Goal: Information Seeking & Learning: Check status

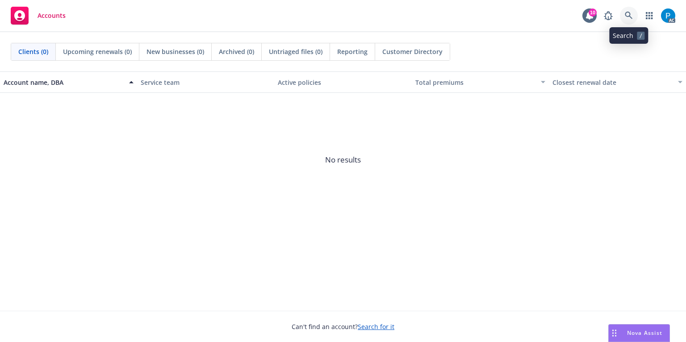
click at [625, 14] on icon at bounding box center [629, 16] width 8 height 8
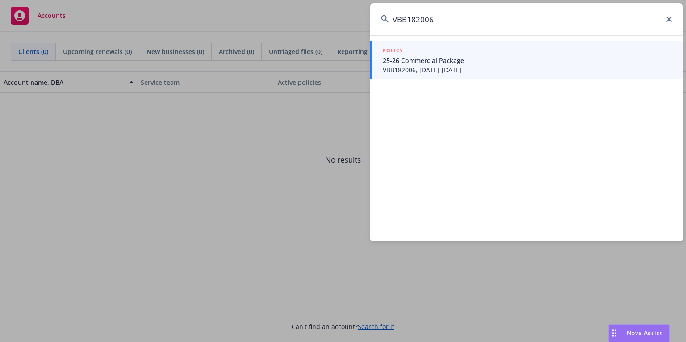
type input "VBB182006"
click at [468, 55] on div "POLICY" at bounding box center [527, 51] width 289 height 10
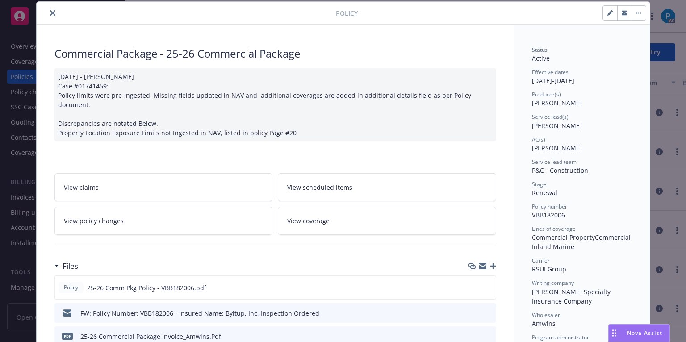
scroll to position [36, 0]
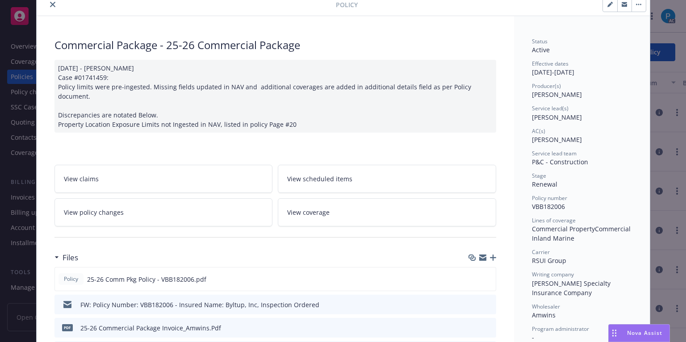
click at [47, 7] on button "close" at bounding box center [52, 4] width 11 height 11
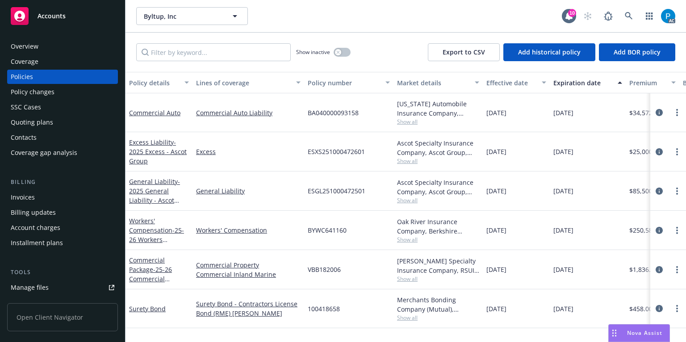
click at [30, 193] on div "Invoices" at bounding box center [23, 197] width 24 height 14
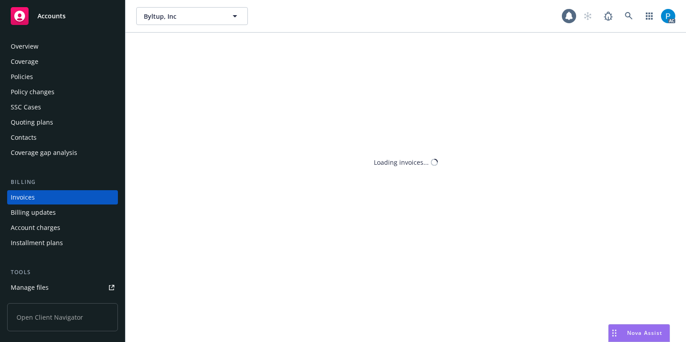
scroll to position [12, 0]
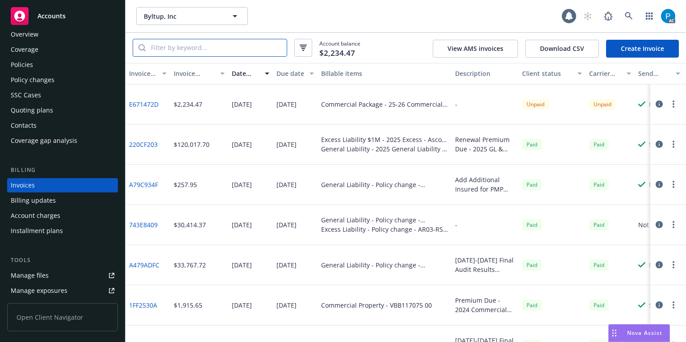
click at [203, 46] on input "search" at bounding box center [216, 47] width 141 height 17
paste input "VBB182006"
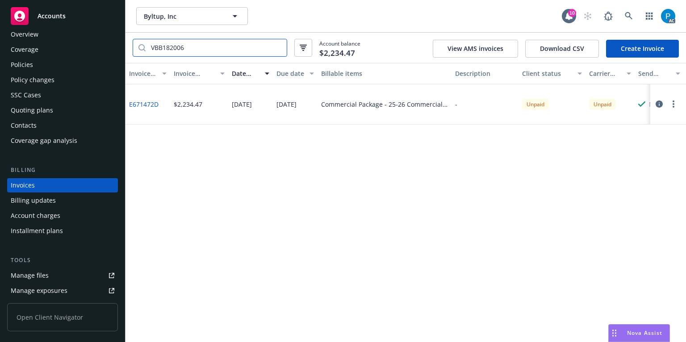
type input "VBB182006"
click at [29, 71] on div "Policies" at bounding box center [22, 65] width 22 height 14
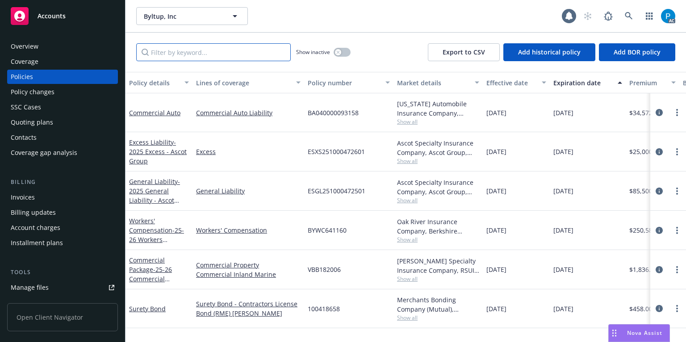
click at [172, 52] on input "Filter by keyword..." at bounding box center [213, 52] width 154 height 18
paste input "VBB182006"
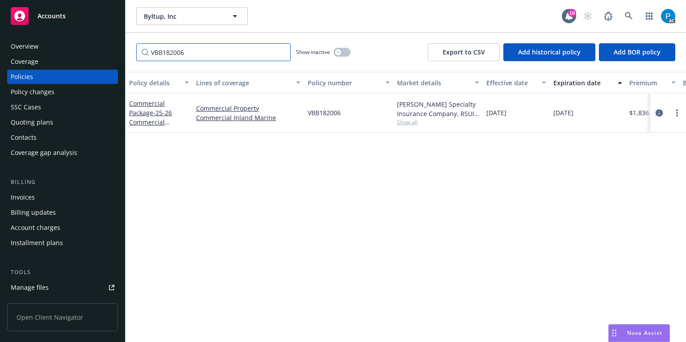
type input "VBB182006"
click at [658, 111] on icon "circleInformation" at bounding box center [658, 112] width 7 height 7
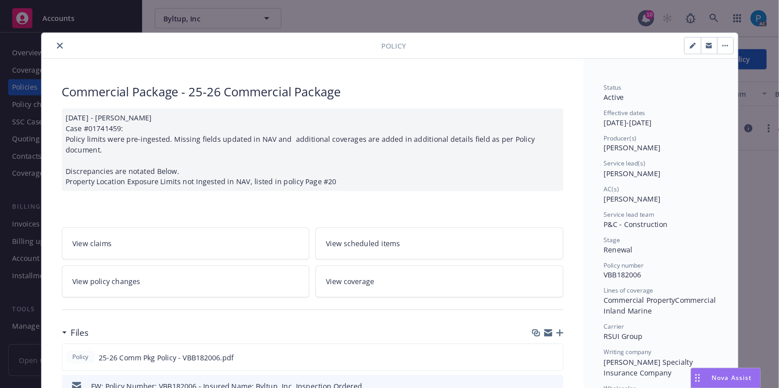
scroll to position [27, 0]
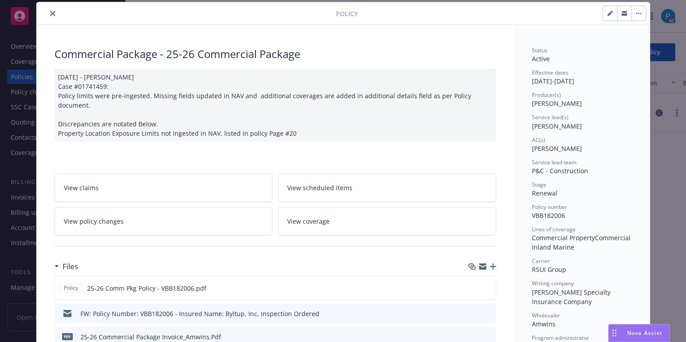
click at [50, 12] on icon "close" at bounding box center [52, 13] width 5 height 5
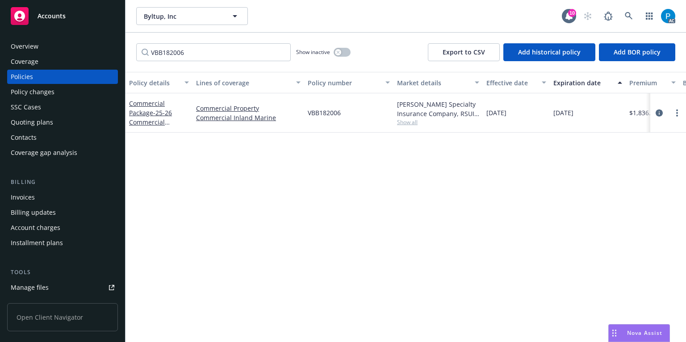
drag, startPoint x: 50, startPoint y: 12, endPoint x: 69, endPoint y: 12, distance: 18.3
click at [50, 12] on span "Accounts" at bounding box center [51, 15] width 28 height 7
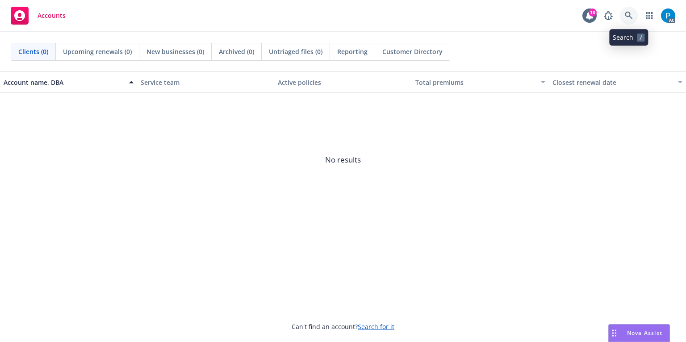
click at [627, 14] on icon at bounding box center [629, 16] width 8 height 8
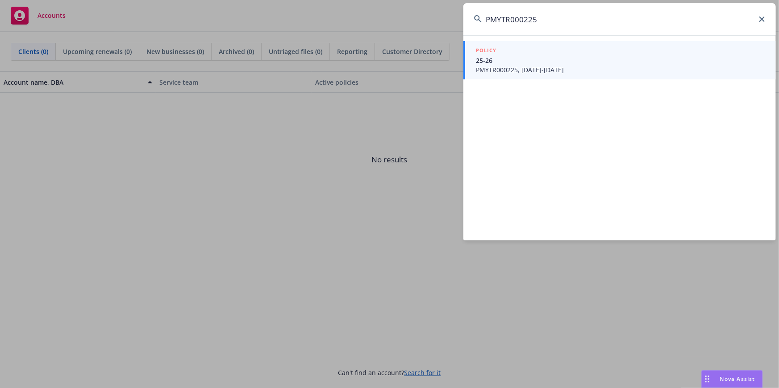
drag, startPoint x: 658, startPoint y: 0, endPoint x: 556, endPoint y: 15, distance: 102.9
click at [556, 15] on input "PMYTR000225" at bounding box center [619, 19] width 312 height 32
type input "PMYTR000225"
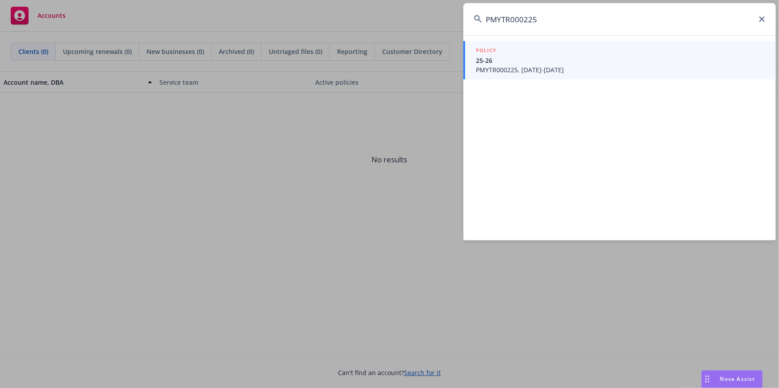
click at [537, 65] on span "PMYTR000225, 08/02/2025-08/02/2026" at bounding box center [620, 69] width 289 height 9
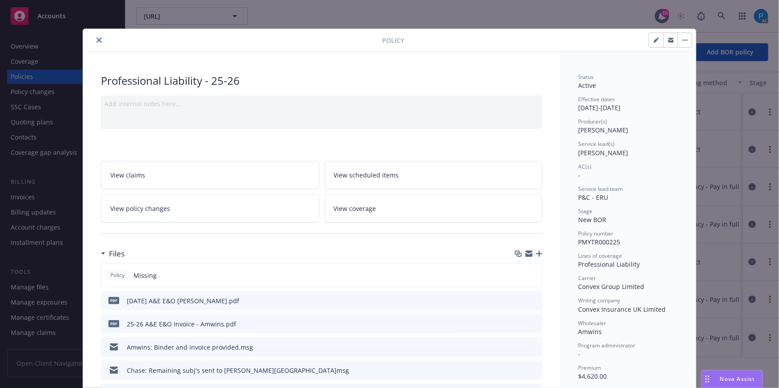
click at [96, 40] on icon "close" at bounding box center [98, 39] width 5 height 5
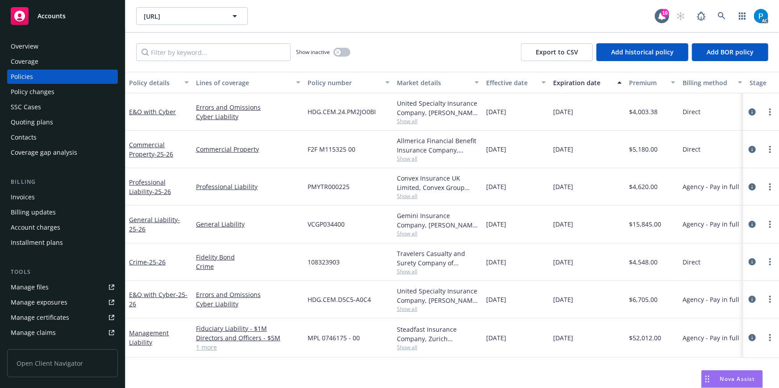
click at [37, 192] on div "Invoices" at bounding box center [63, 197] width 104 height 14
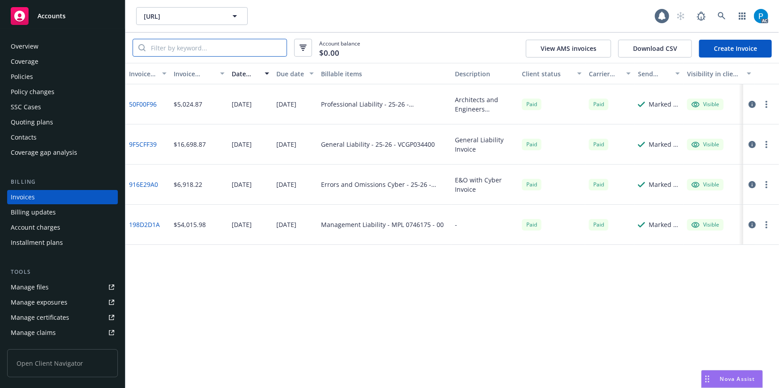
click at [176, 45] on input "search" at bounding box center [216, 47] width 141 height 17
paste input "PMYTR000225"
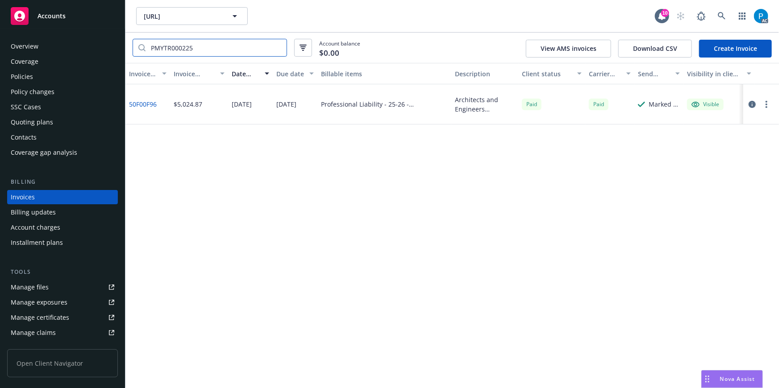
type input "PMYTR000225"
click at [53, 17] on span "Accounts" at bounding box center [51, 15] width 28 height 7
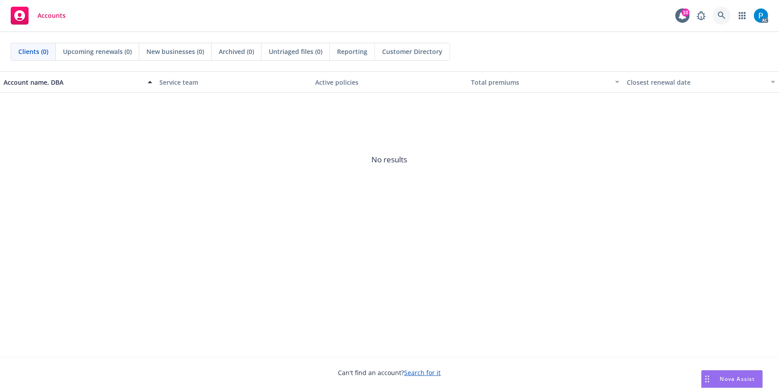
click at [722, 14] on icon at bounding box center [722, 16] width 8 height 8
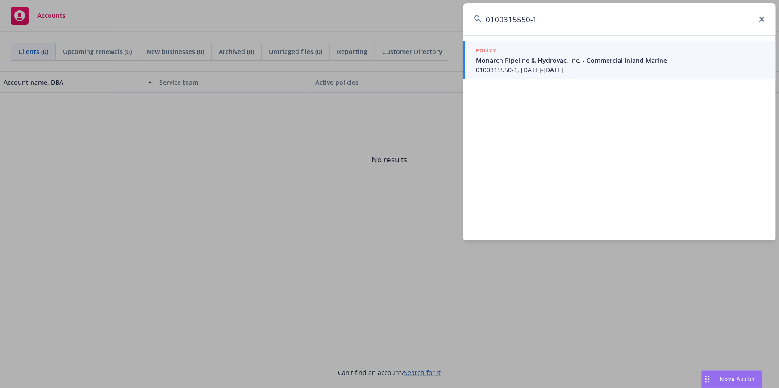
type input "0100315550-1"
click at [549, 51] on div "POLICY" at bounding box center [620, 51] width 289 height 10
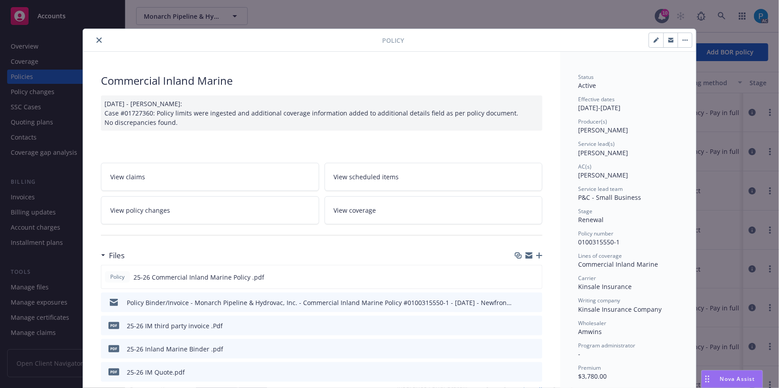
click at [97, 41] on icon "close" at bounding box center [98, 39] width 5 height 5
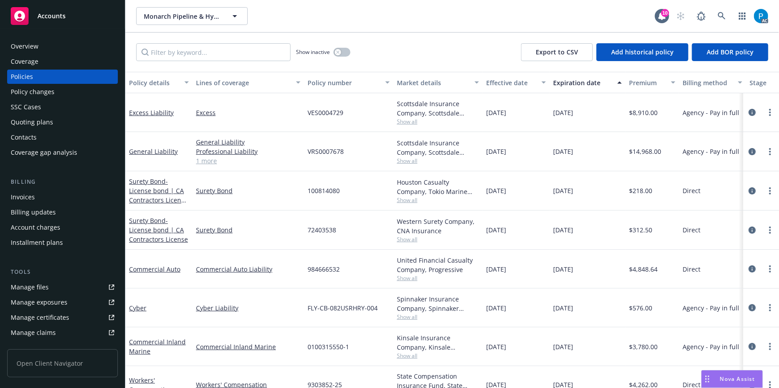
click at [42, 190] on div "Invoices" at bounding box center [63, 197] width 104 height 14
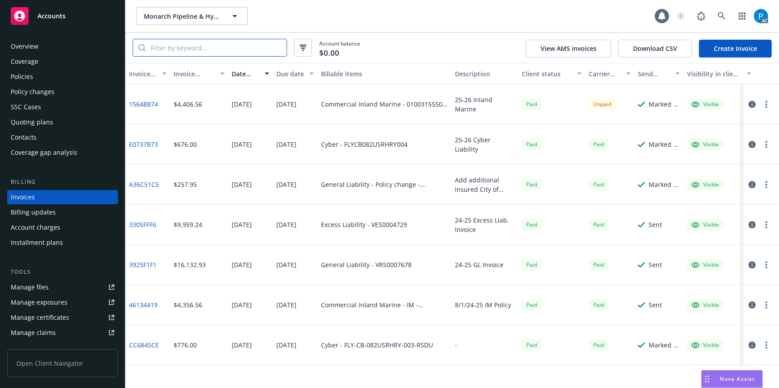
click at [204, 43] on input "search" at bounding box center [216, 47] width 141 height 17
paste input "0100315550-1"
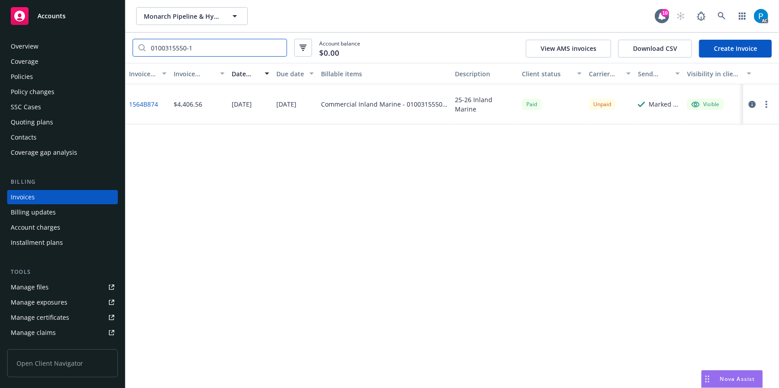
type input "0100315550-1"
click at [755, 106] on icon "button" at bounding box center [752, 104] width 7 height 7
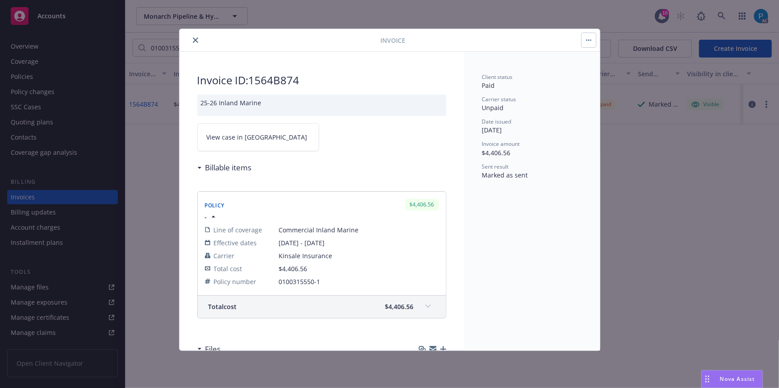
click at [260, 134] on link "View case in SSC" at bounding box center [258, 137] width 122 height 28
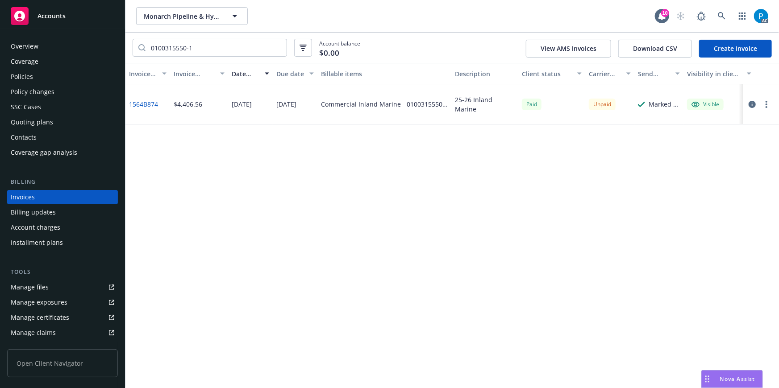
click at [62, 12] on span "Accounts" at bounding box center [51, 15] width 28 height 7
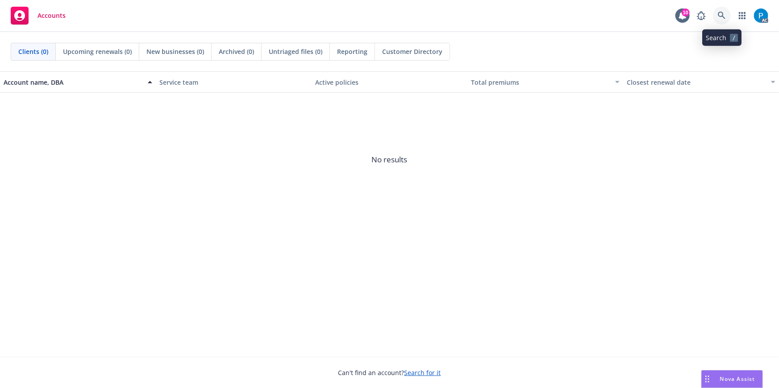
click at [724, 15] on icon at bounding box center [722, 16] width 8 height 8
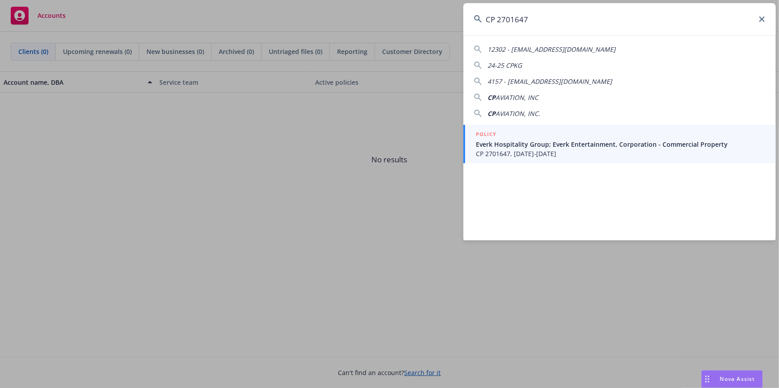
type input "CP 2701647"
click at [512, 148] on span "Everk Hospitality Group; Everk Entertainment, Corporation - Commercial Property" at bounding box center [620, 144] width 289 height 9
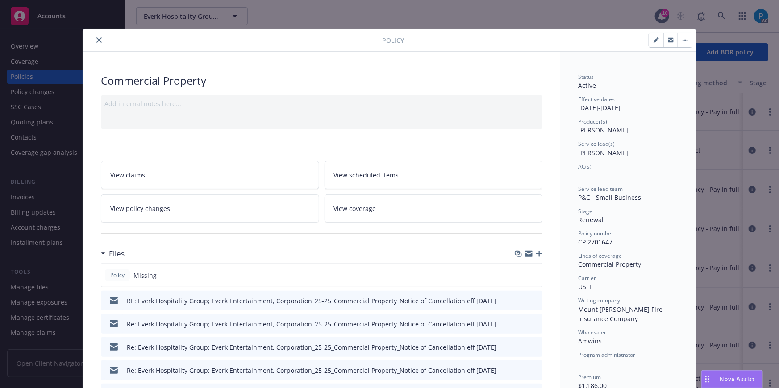
click at [100, 36] on button "close" at bounding box center [99, 40] width 11 height 11
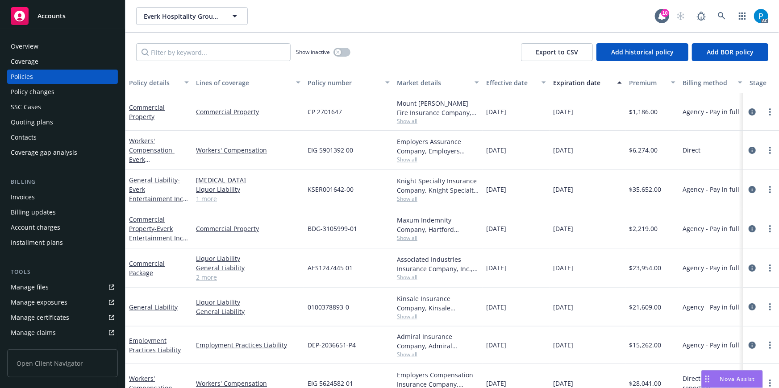
click at [47, 200] on div "Invoices" at bounding box center [63, 197] width 104 height 14
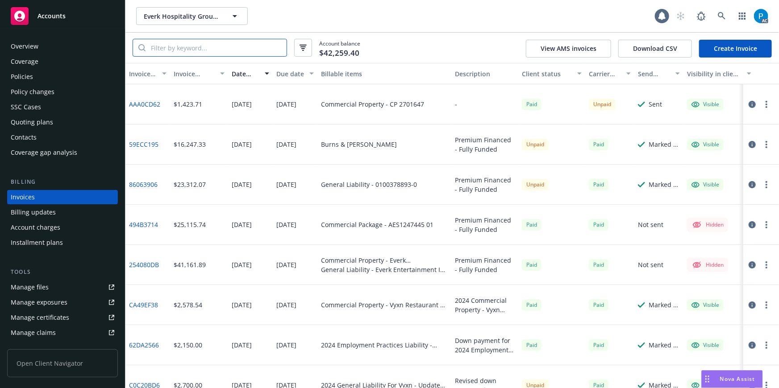
click at [223, 52] on input "search" at bounding box center [216, 47] width 141 height 17
paste input "CP 2701647"
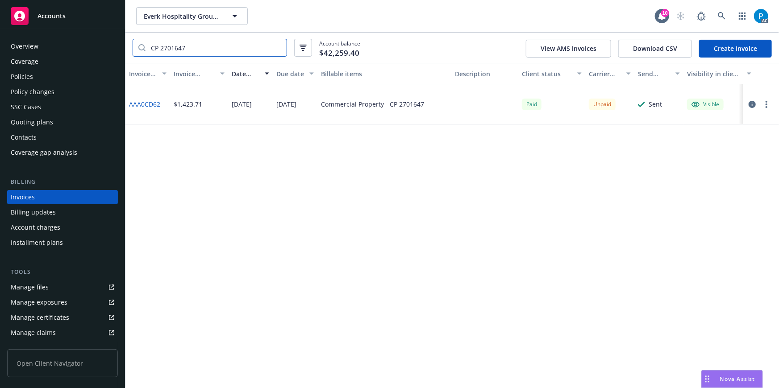
type input "CP 2701647"
click at [753, 104] on icon "button" at bounding box center [752, 104] width 7 height 7
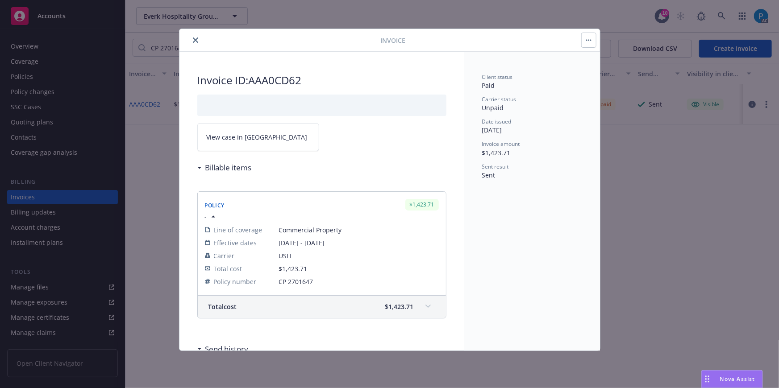
click at [270, 141] on link "View case in SSC" at bounding box center [258, 137] width 122 height 28
drag, startPoint x: 200, startPoint y: 37, endPoint x: 170, endPoint y: 37, distance: 30.4
click at [200, 37] on button "close" at bounding box center [195, 40] width 11 height 11
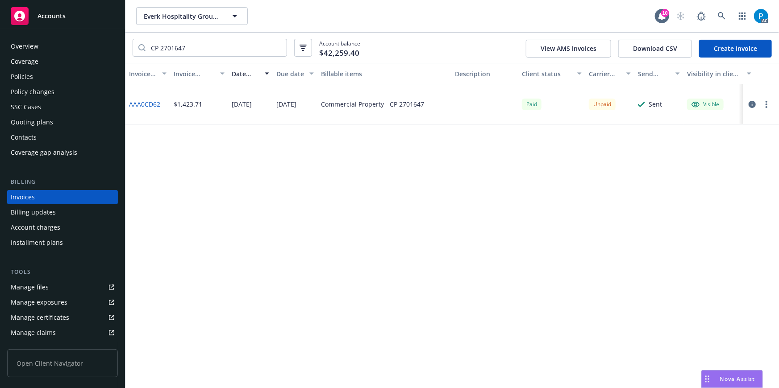
click at [75, 20] on div "Accounts" at bounding box center [63, 16] width 104 height 18
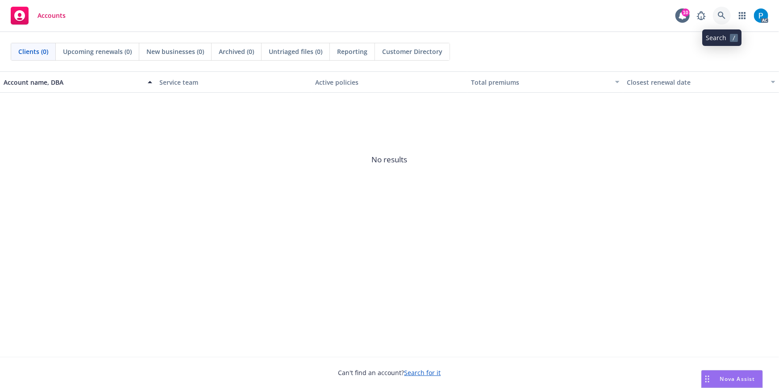
click at [719, 15] on icon at bounding box center [722, 16] width 8 height 8
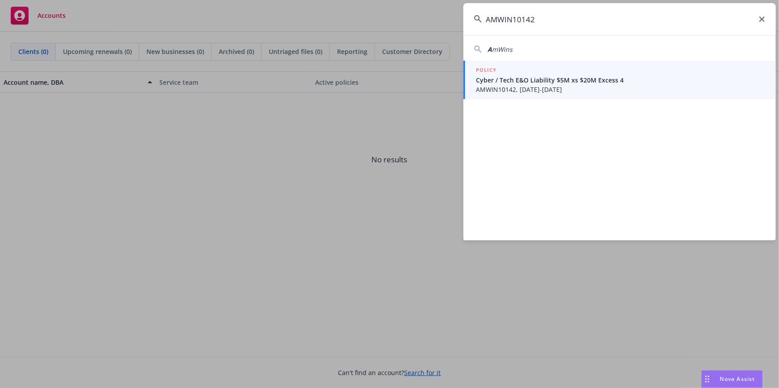
type input "AMWIN10142"
click at [521, 76] on span "Cyber / Tech E&O Liability $5M xs $20M Excess 4" at bounding box center [620, 79] width 289 height 9
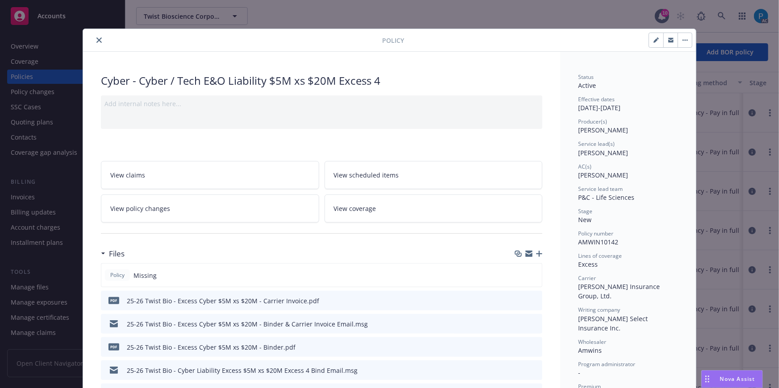
click at [96, 40] on icon "close" at bounding box center [98, 39] width 5 height 5
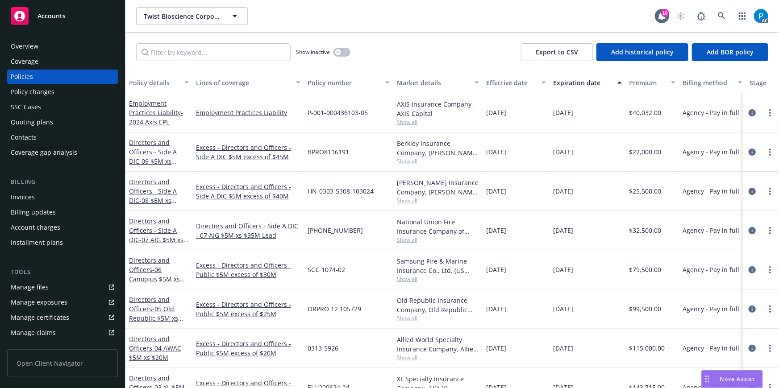
click at [37, 196] on div "Invoices" at bounding box center [63, 197] width 104 height 14
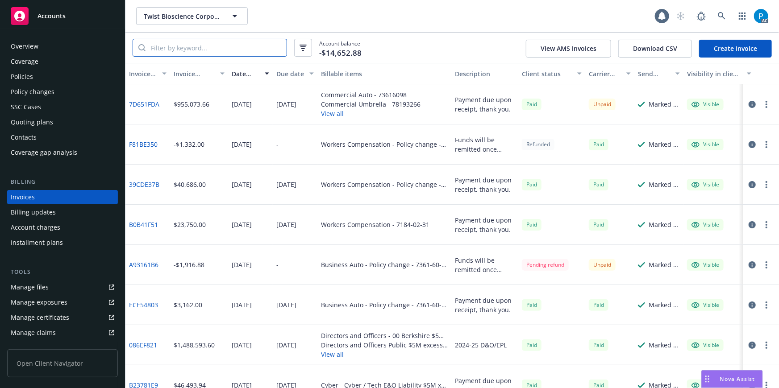
click at [175, 53] on input "search" at bounding box center [216, 47] width 141 height 17
paste input "AMWIN10142"
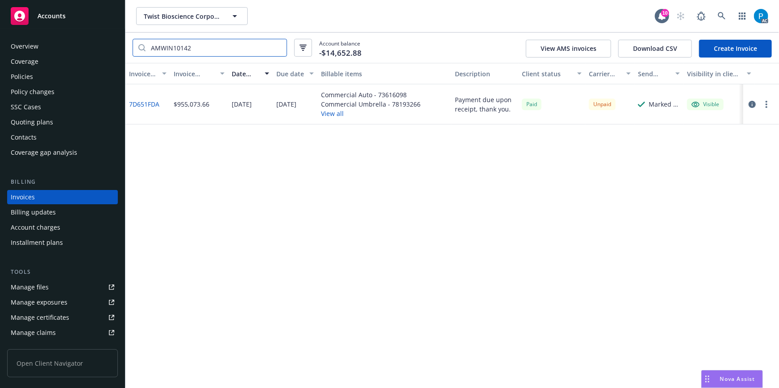
type input "AMWIN10142"
click at [750, 102] on icon "button" at bounding box center [752, 104] width 7 height 7
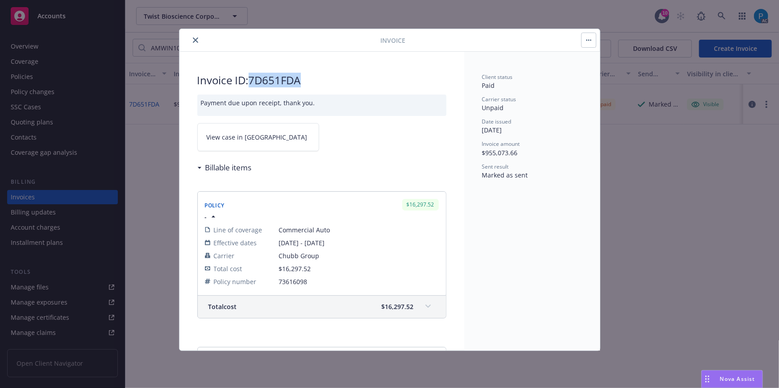
drag, startPoint x: 304, startPoint y: 78, endPoint x: 254, endPoint y: 80, distance: 50.5
click at [254, 80] on h2 "Invoice ID: 7D651FDA" at bounding box center [321, 80] width 249 height 14
copy h2 "7D651FDA"
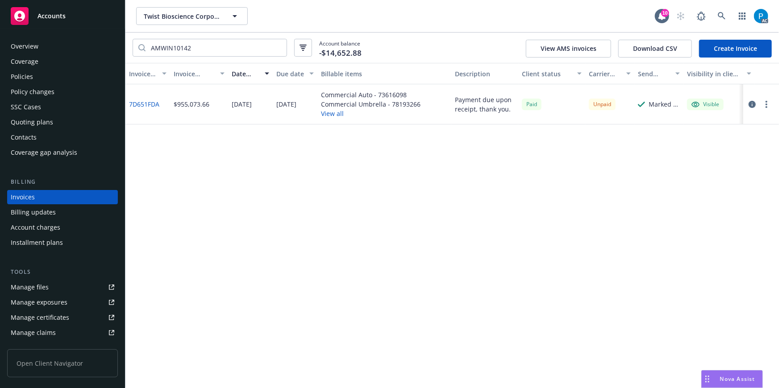
click at [89, 19] on div "Accounts" at bounding box center [63, 16] width 104 height 18
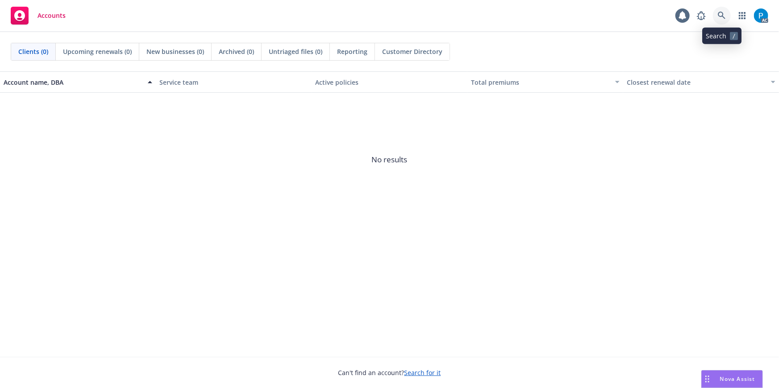
click at [718, 12] on icon at bounding box center [722, 16] width 8 height 8
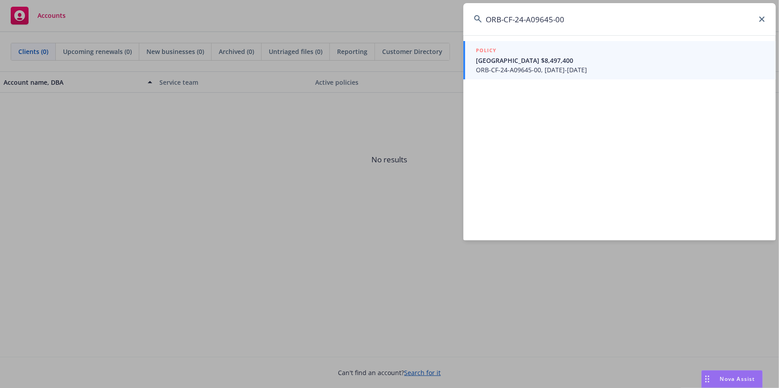
type input "ORB-CF-24-A09645-00"
click at [579, 61] on span "Lakehouse Hotel & Belmont - Primary $8,497,400" at bounding box center [620, 60] width 289 height 9
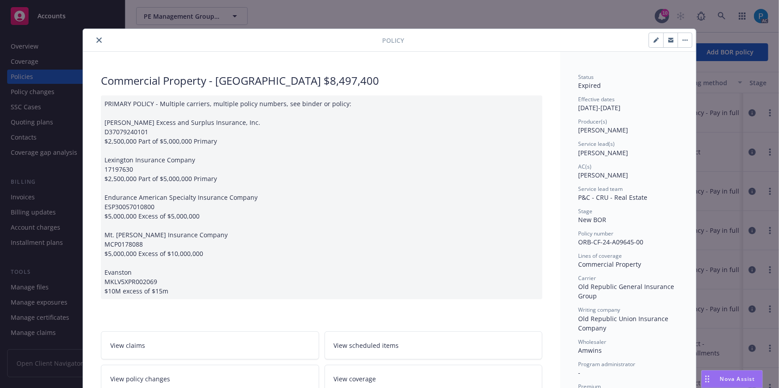
click at [96, 40] on icon "close" at bounding box center [98, 39] width 5 height 5
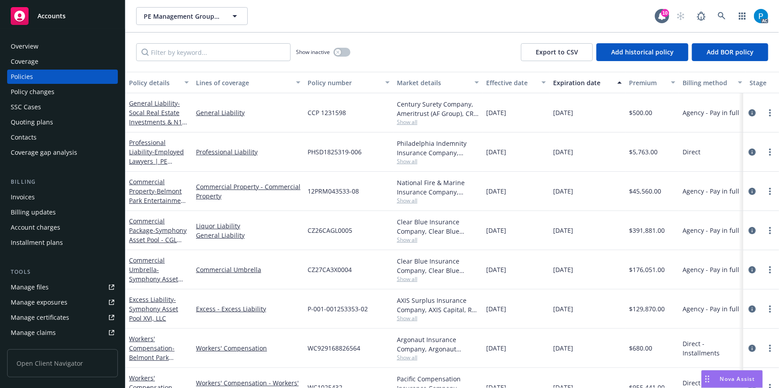
click at [31, 193] on div "Invoices" at bounding box center [23, 197] width 24 height 14
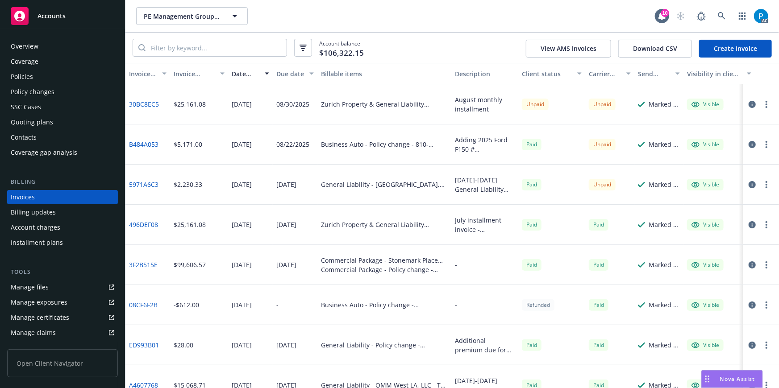
click at [196, 44] on input "search" at bounding box center [216, 47] width 141 height 17
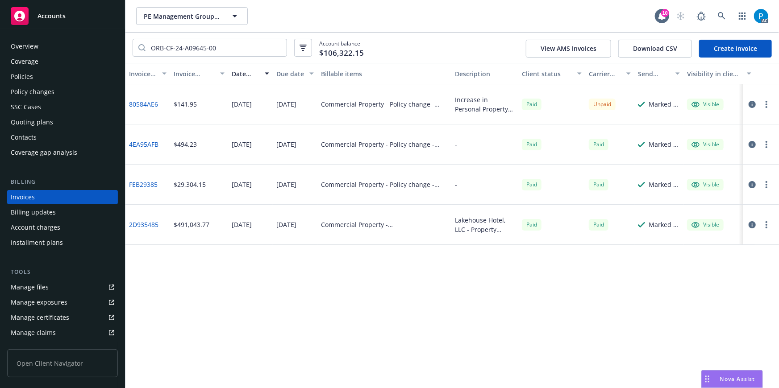
type input "ORB-CF-24-A09645-00"
click at [753, 104] on icon "button" at bounding box center [752, 104] width 7 height 7
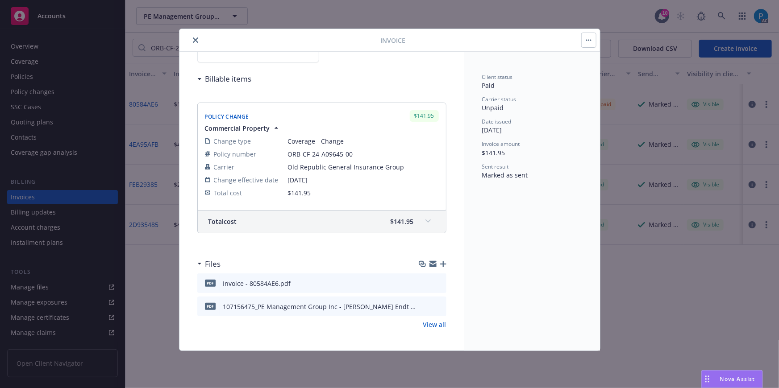
scroll to position [93, 0]
click at [194, 37] on button "close" at bounding box center [195, 40] width 11 height 11
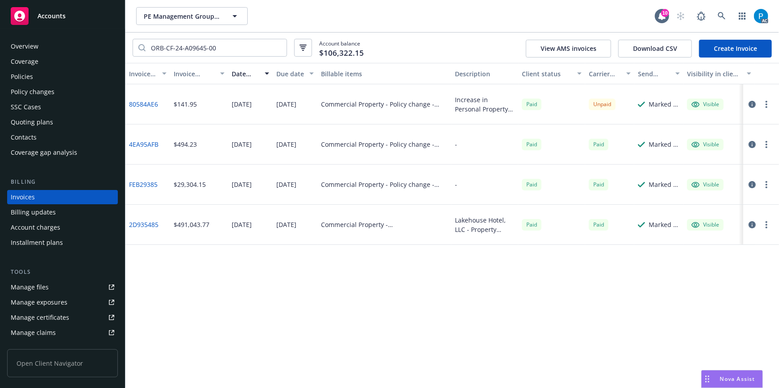
drag, startPoint x: 58, startPoint y: 80, endPoint x: 72, endPoint y: 80, distance: 13.4
click at [58, 80] on div "Policies" at bounding box center [63, 77] width 104 height 14
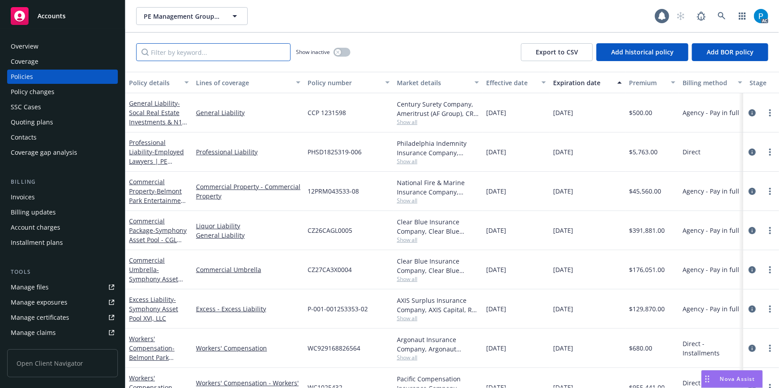
click at [214, 49] on input "Filter by keyword..." at bounding box center [213, 52] width 154 height 18
paste input "ORB-CF-24-A09645-00"
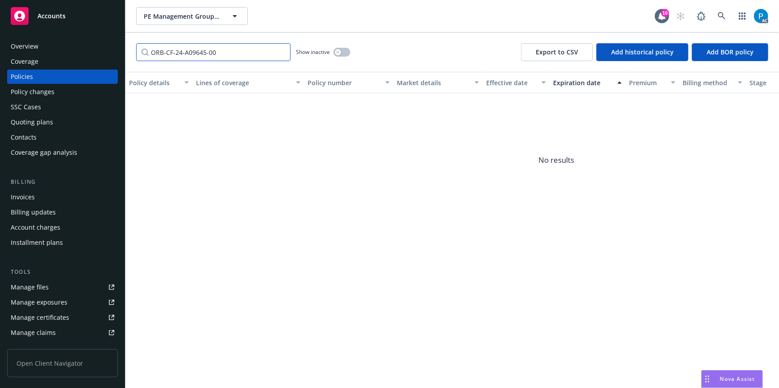
type input "ORB-CF-24-A09645-00"
click at [78, 22] on div "Accounts" at bounding box center [63, 16] width 104 height 18
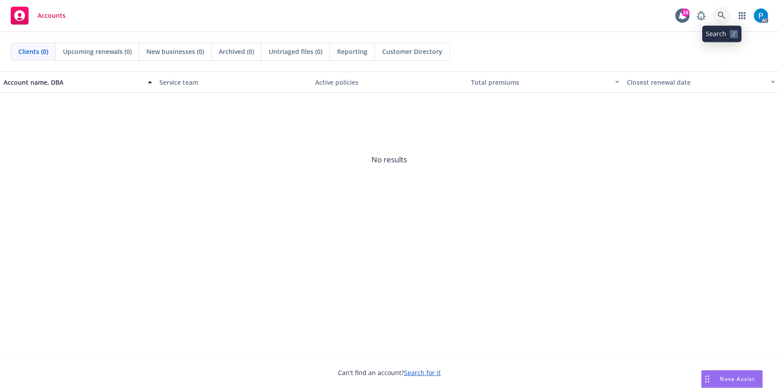
click at [723, 15] on icon at bounding box center [722, 16] width 8 height 8
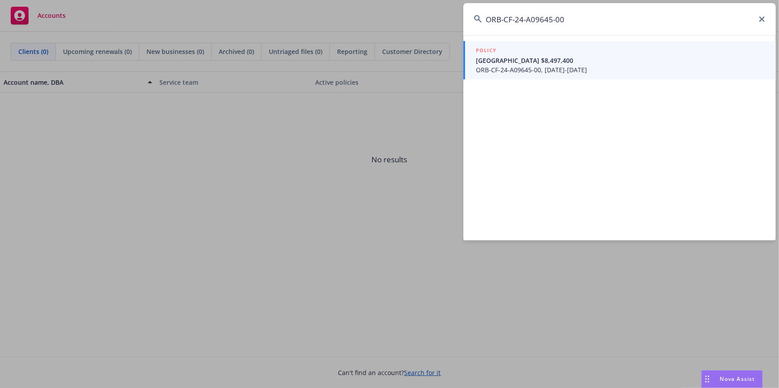
type input "ORB-CF-24-A09645-00"
click at [561, 62] on span "Lakehouse Hotel & Belmont - Primary $8,497,400" at bounding box center [620, 60] width 289 height 9
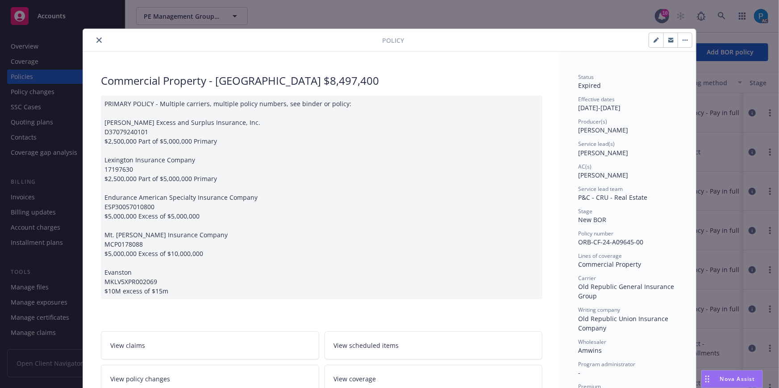
click at [94, 37] on button "close" at bounding box center [99, 40] width 11 height 11
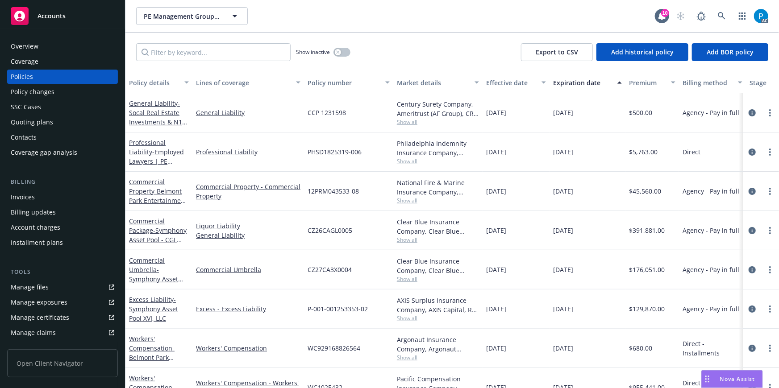
click at [29, 192] on div "Invoices" at bounding box center [23, 197] width 24 height 14
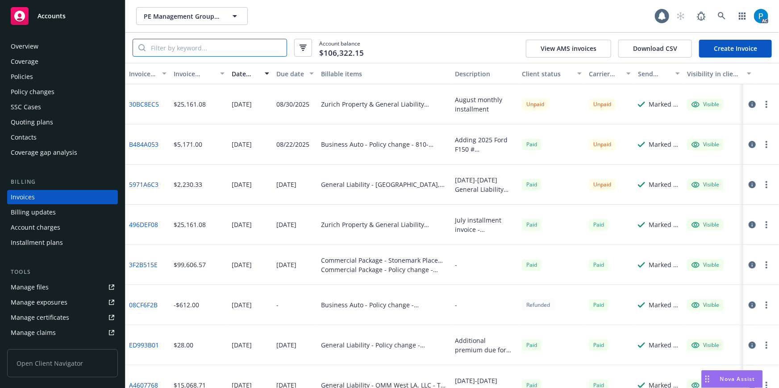
click at [216, 46] on input "search" at bounding box center [216, 47] width 141 height 17
paste input "ORB-CF-24-A09645-00"
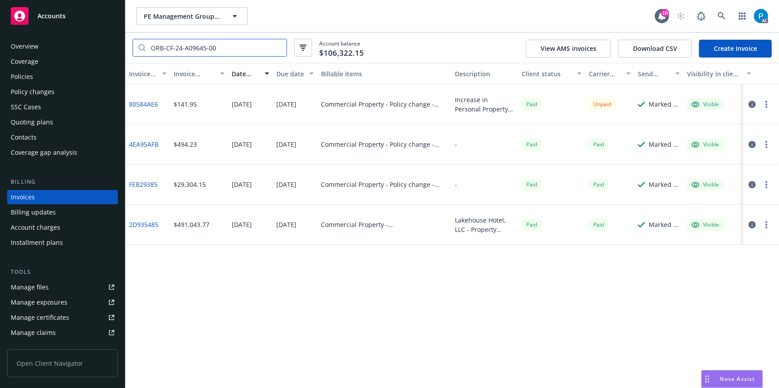
type input "ORB-CF-24-A09645-00"
click at [750, 106] on icon "button" at bounding box center [752, 104] width 7 height 7
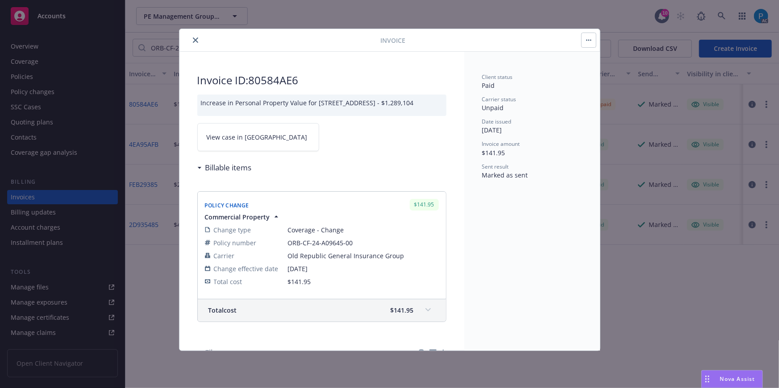
click at [265, 144] on link "View case in SSC" at bounding box center [258, 137] width 122 height 28
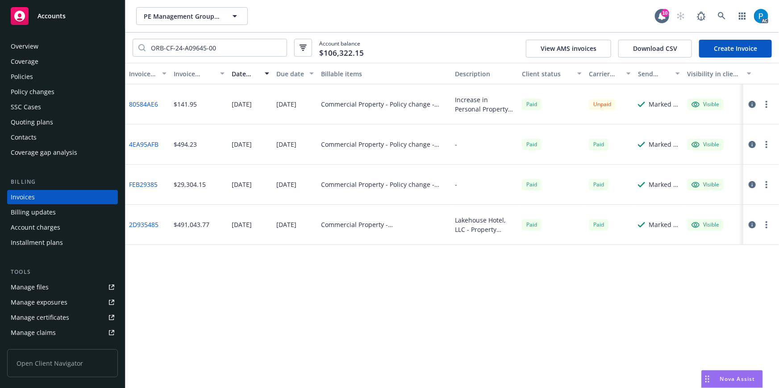
click at [46, 18] on span "Accounts" at bounding box center [51, 15] width 28 height 7
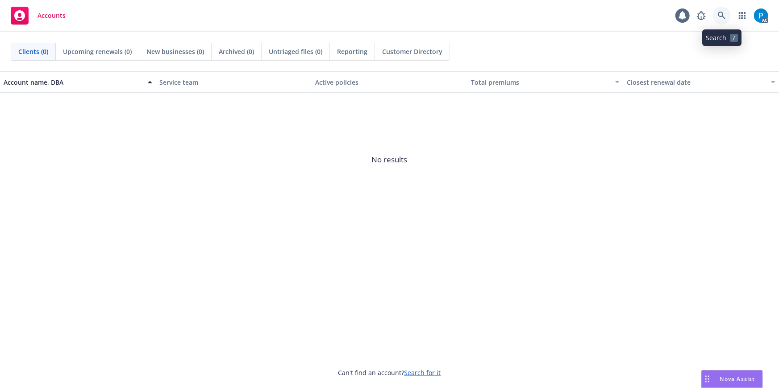
click at [719, 16] on icon at bounding box center [722, 16] width 8 height 8
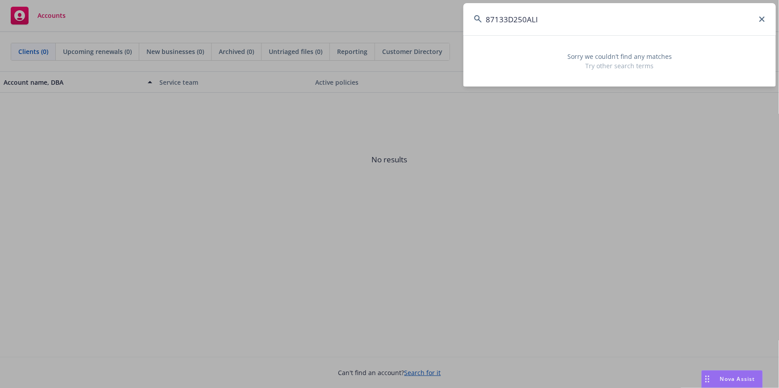
click at [587, 23] on input "87133D250ALI" at bounding box center [619, 19] width 312 height 32
paste input
click at [575, 21] on input "87133D250ALI" at bounding box center [619, 19] width 312 height 32
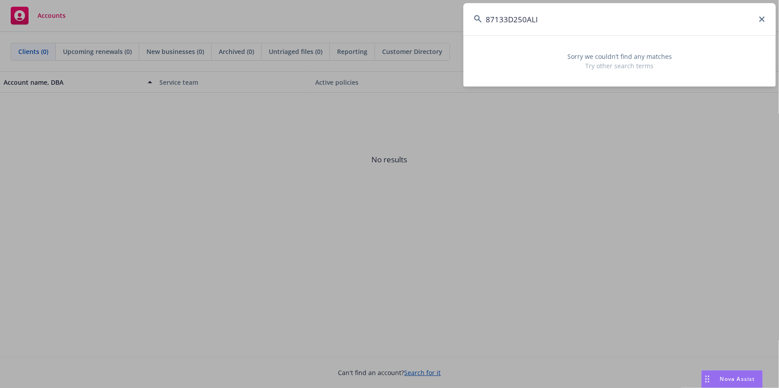
click at [575, 21] on input "87133D250ALI" at bounding box center [619, 19] width 312 height 32
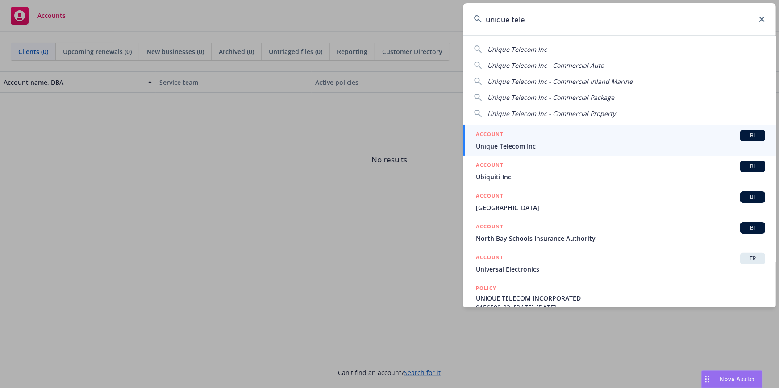
type input "unique tele"
click at [549, 131] on div "ACCOUNT BI" at bounding box center [620, 136] width 289 height 12
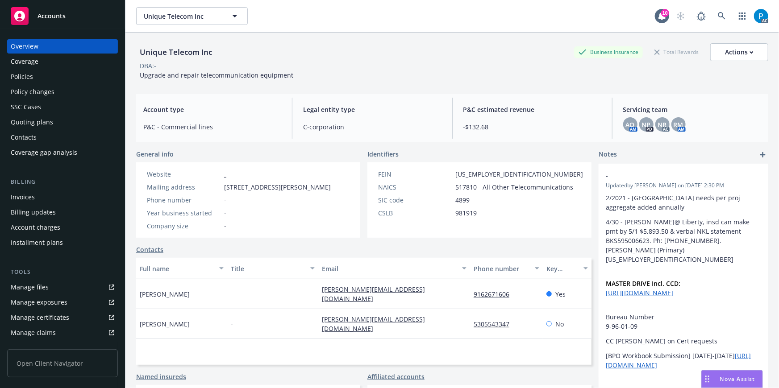
click at [29, 196] on div "Invoices" at bounding box center [23, 197] width 24 height 14
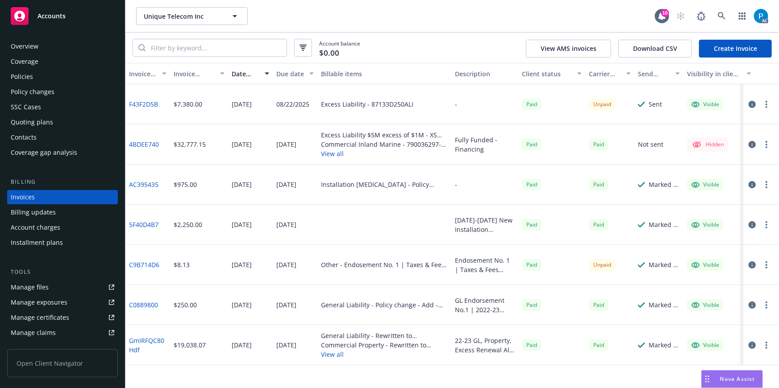
click at [753, 102] on icon "button" at bounding box center [752, 104] width 7 height 7
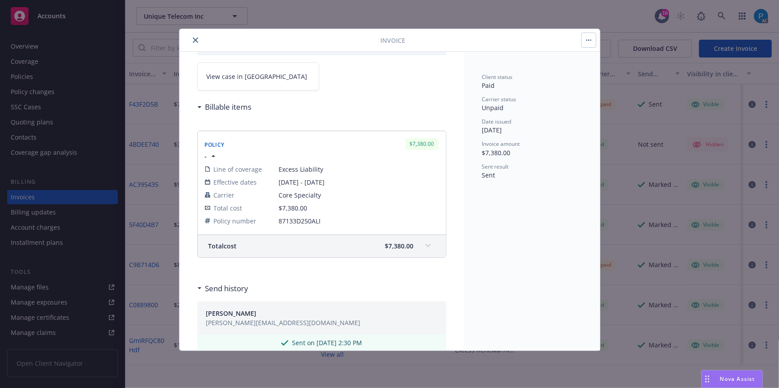
scroll to position [81, 0]
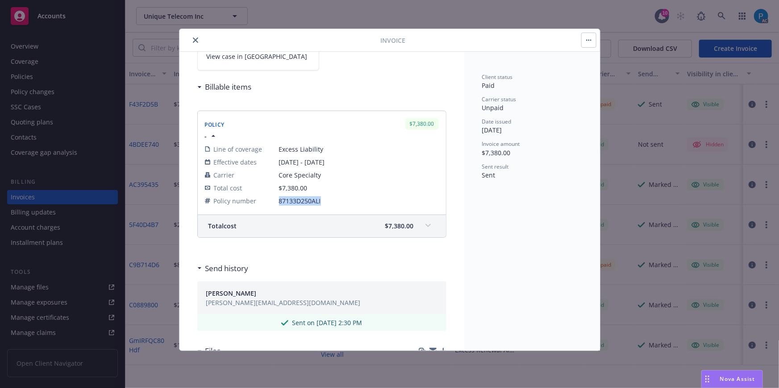
drag, startPoint x: 321, startPoint y: 200, endPoint x: 279, endPoint y: 202, distance: 41.6
click at [279, 202] on span "87133D250ALI" at bounding box center [359, 200] width 160 height 9
copy span "87133D250ALI"
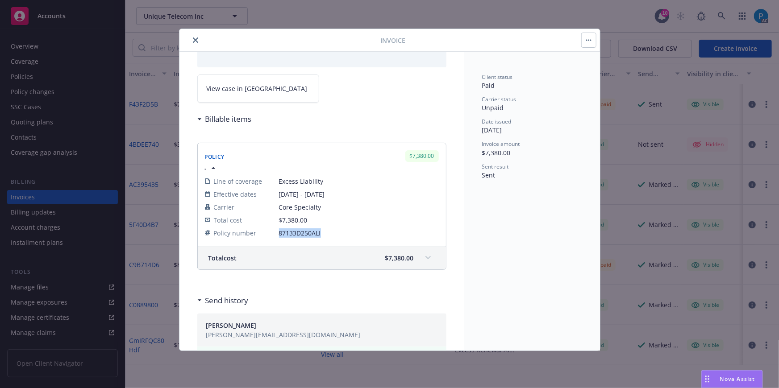
scroll to position [34, 0]
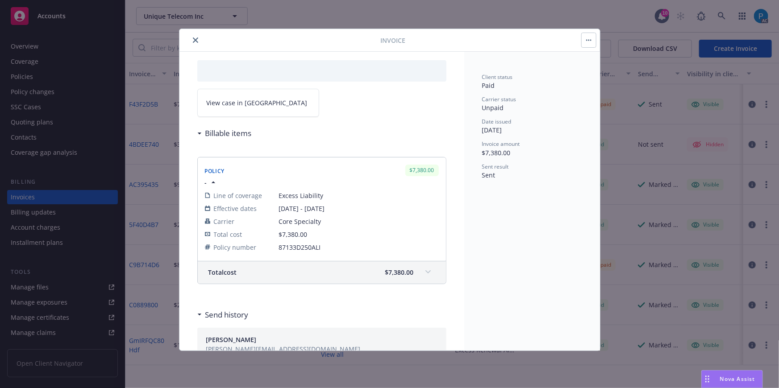
click at [249, 68] on div at bounding box center [321, 70] width 249 height 21
click at [246, 102] on span "View case in SSC" at bounding box center [257, 102] width 101 height 9
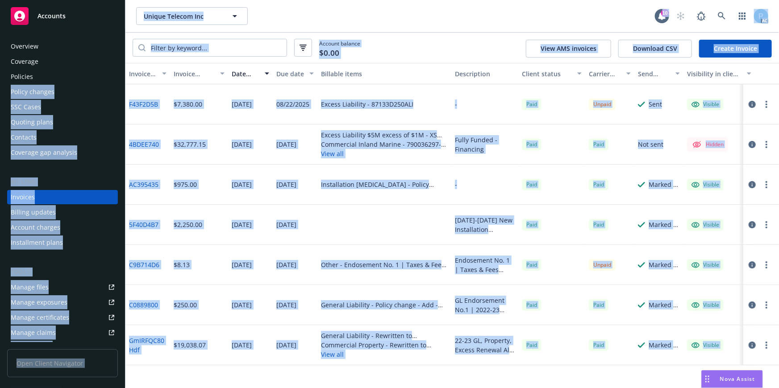
click at [41, 75] on div "Policies" at bounding box center [63, 77] width 104 height 14
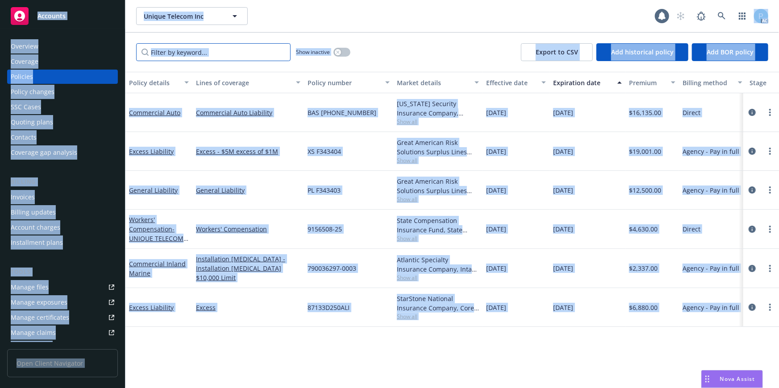
click at [212, 43] on input "Filter by keyword..." at bounding box center [213, 52] width 154 height 18
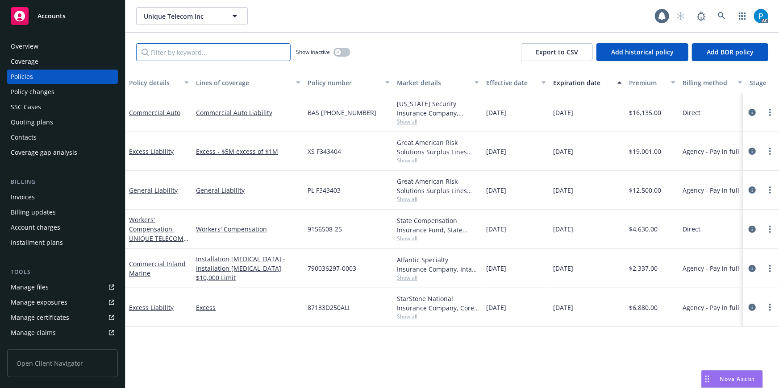
paste input "87133D250ALI"
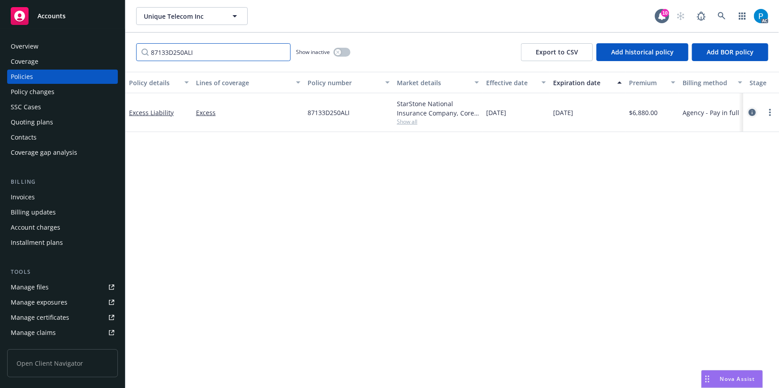
type input "87133D250ALI"
click at [751, 111] on icon "circleInformation" at bounding box center [752, 112] width 7 height 7
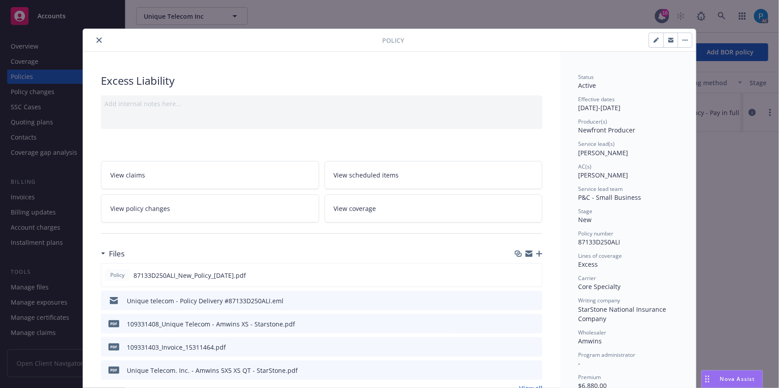
click at [98, 40] on icon "close" at bounding box center [98, 39] width 5 height 5
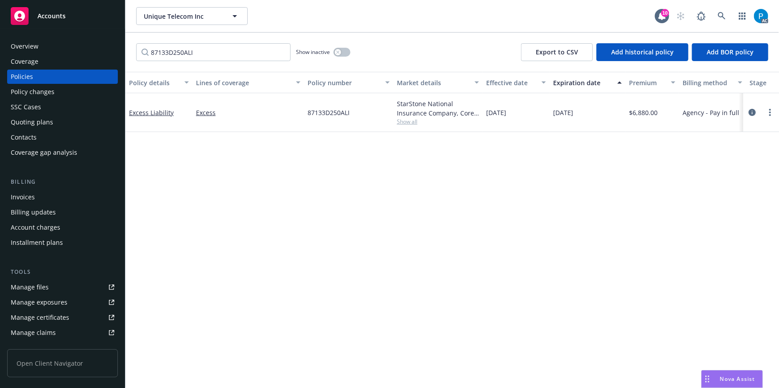
click at [62, 8] on div "Accounts" at bounding box center [63, 16] width 104 height 18
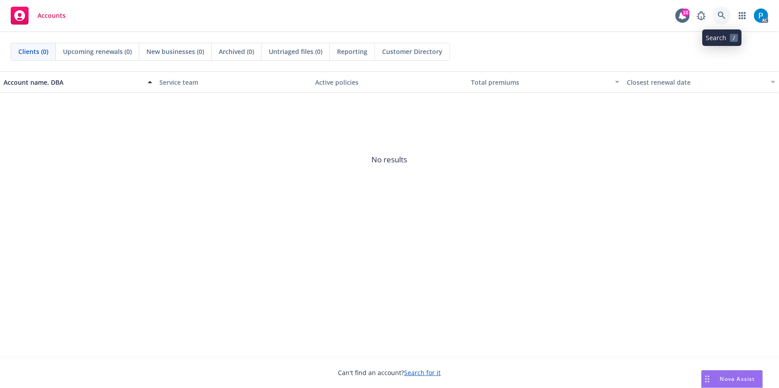
click at [717, 14] on link at bounding box center [722, 16] width 18 height 18
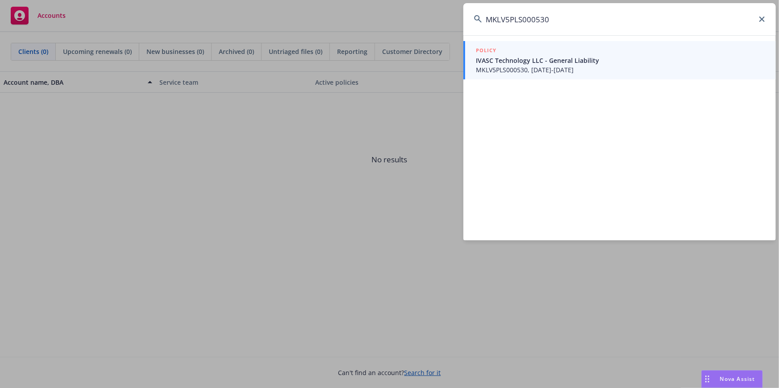
type input "MKLV5PLS000530"
click at [532, 62] on span "IVASC Technology LLC - General Liability" at bounding box center [620, 60] width 289 height 9
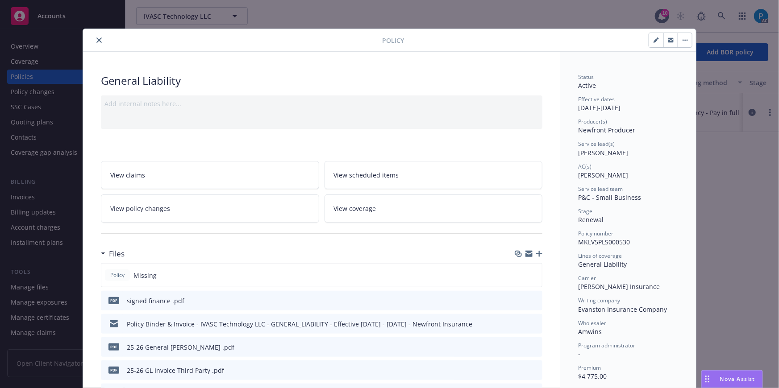
click at [95, 45] on button "close" at bounding box center [99, 40] width 11 height 11
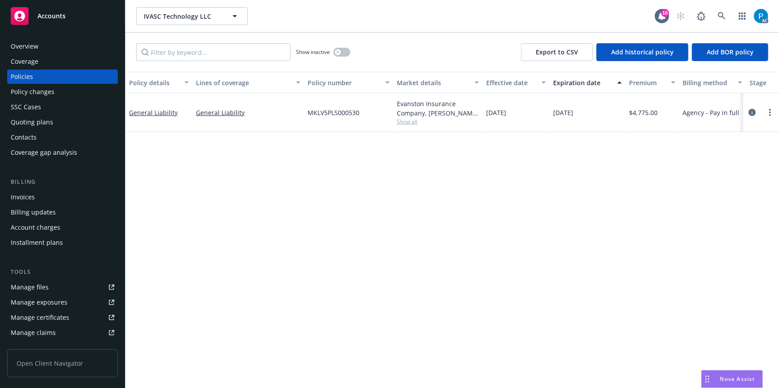
click at [34, 198] on div "Invoices" at bounding box center [63, 197] width 104 height 14
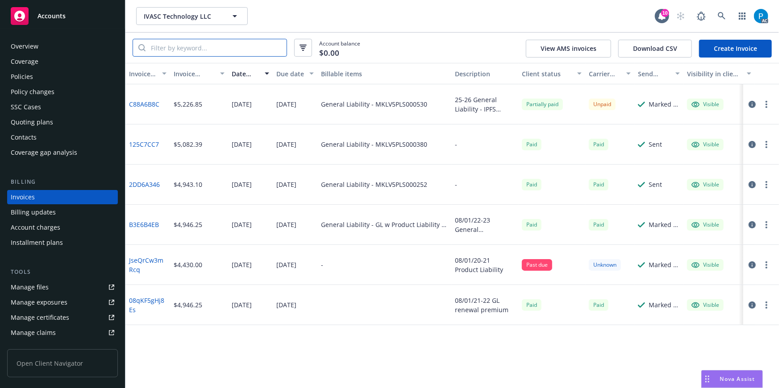
click at [236, 51] on input "search" at bounding box center [216, 47] width 141 height 17
paste input "MKLV5PLS000530"
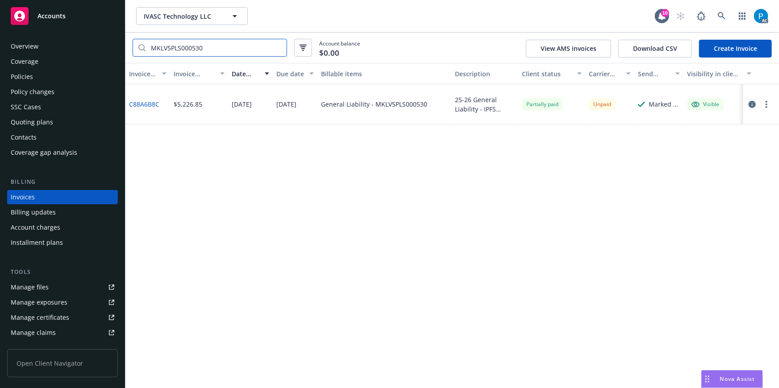
type input "MKLV5PLS000530"
click at [754, 105] on icon "button" at bounding box center [752, 104] width 7 height 7
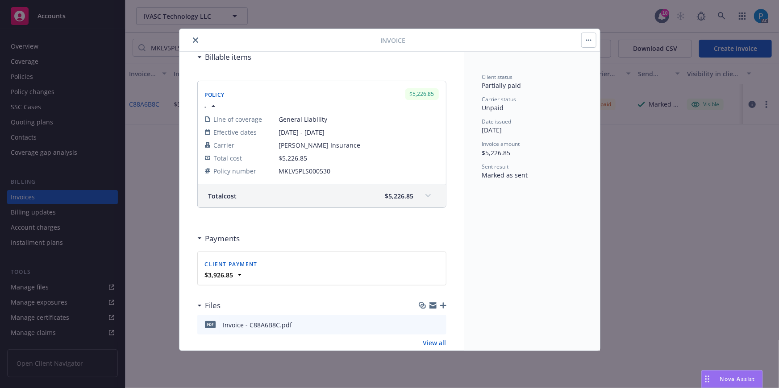
scroll to position [129, 0]
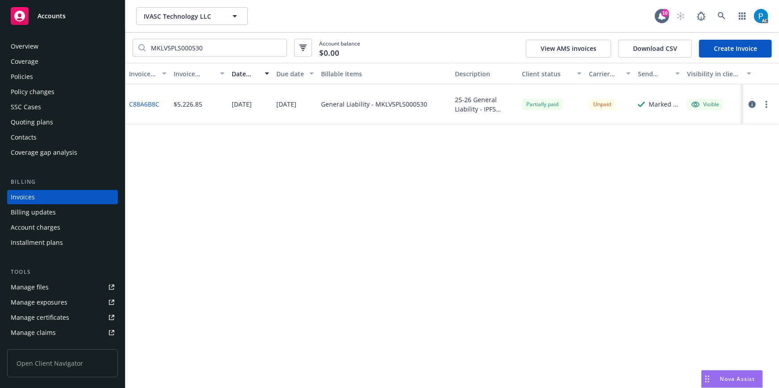
click at [44, 16] on span "Accounts" at bounding box center [51, 15] width 28 height 7
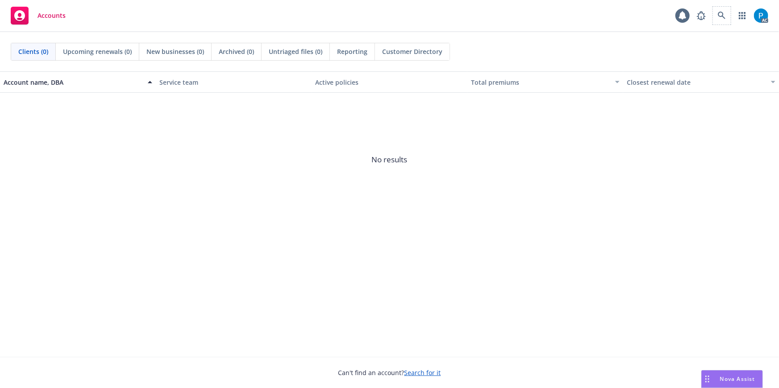
click at [717, 7] on span at bounding box center [722, 16] width 18 height 18
click at [718, 17] on icon at bounding box center [722, 16] width 8 height 8
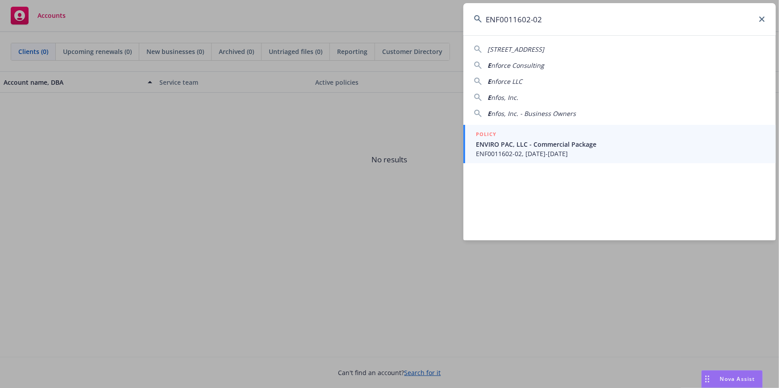
type input "ENF0011602-02"
click at [529, 136] on div "POLICY" at bounding box center [620, 135] width 289 height 10
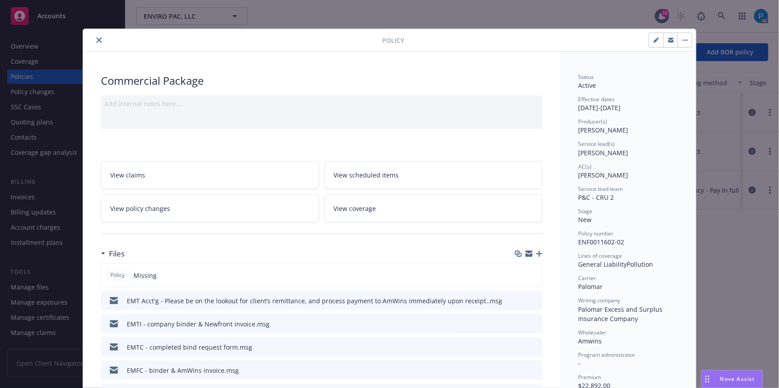
click at [96, 40] on icon "close" at bounding box center [98, 39] width 5 height 5
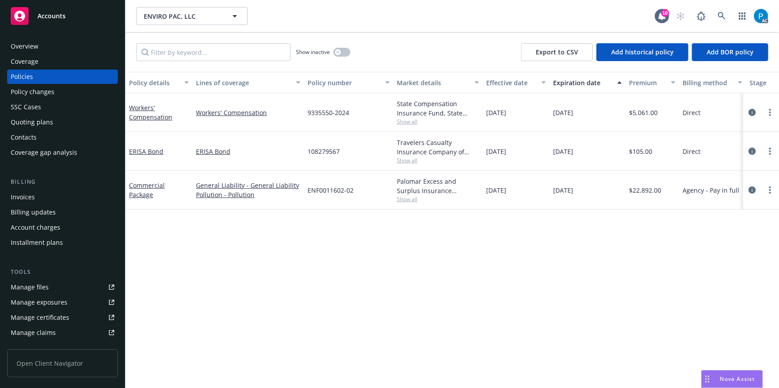
click at [47, 196] on div "Invoices" at bounding box center [63, 197] width 104 height 14
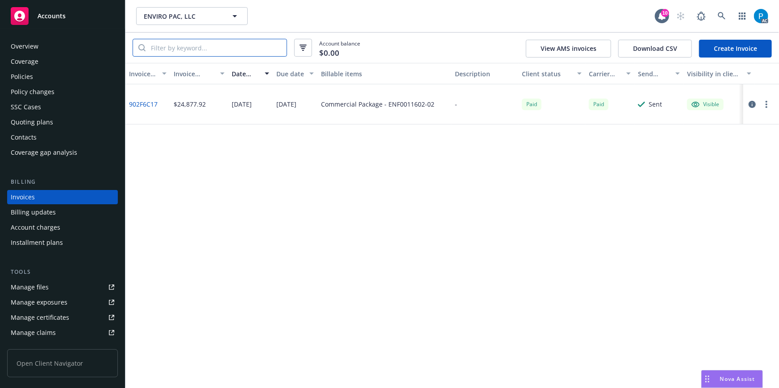
click at [223, 42] on input "search" at bounding box center [216, 47] width 141 height 17
paste input "ENF0011602-02"
type input "ENF0011602-02"
click at [75, 12] on div "Accounts" at bounding box center [63, 16] width 104 height 18
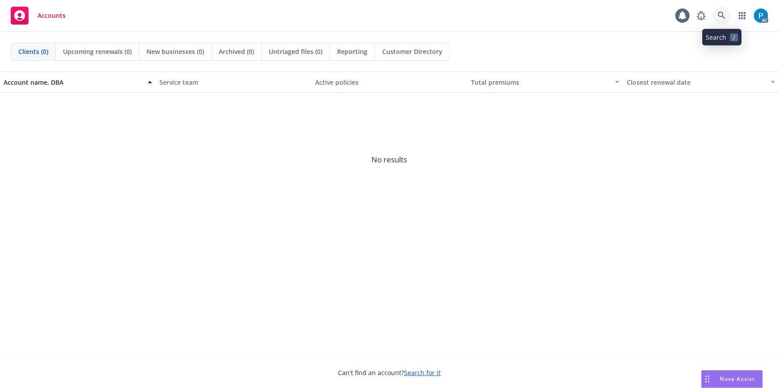
click at [722, 14] on icon at bounding box center [722, 16] width 8 height 8
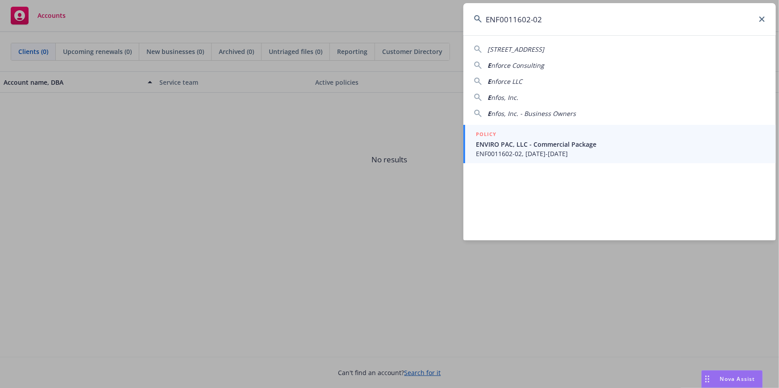
type input "ENF0011602-02"
click at [506, 160] on link "POLICY ENVIRO PAC, LLC - Commercial Package ENF0011602-02, 07/12/2025-07/12/2026" at bounding box center [619, 144] width 312 height 38
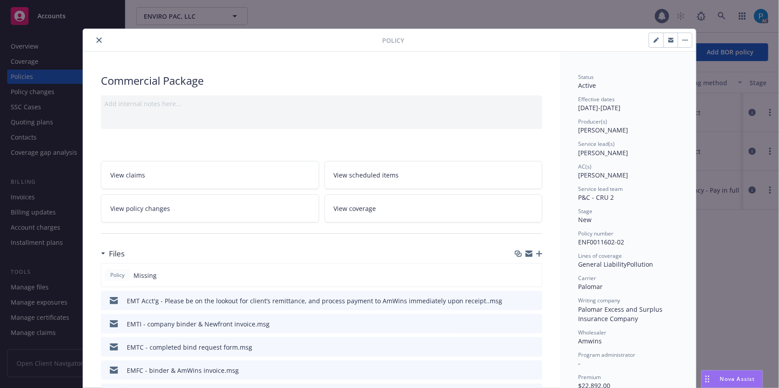
scroll to position [27, 0]
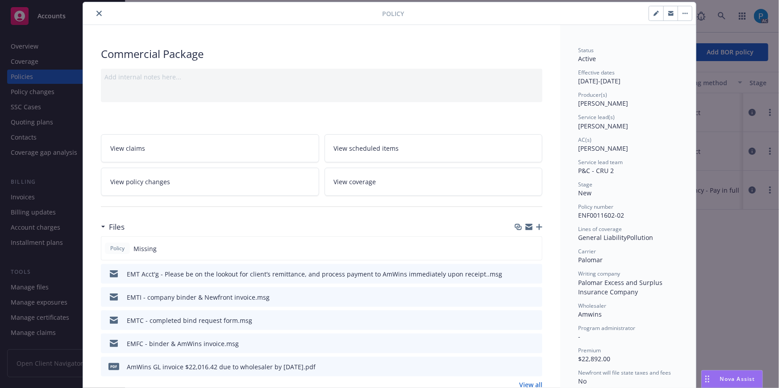
click at [97, 15] on icon "close" at bounding box center [98, 13] width 5 height 5
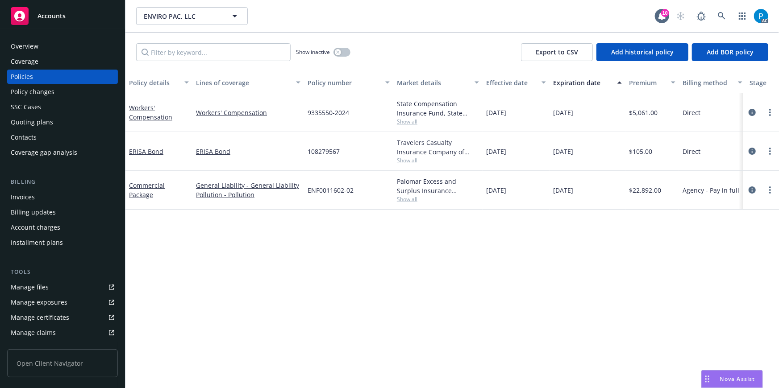
click at [37, 196] on div "Invoices" at bounding box center [63, 197] width 104 height 14
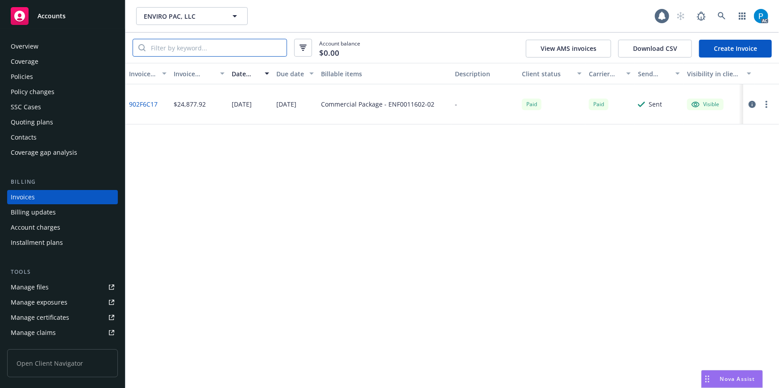
click at [187, 49] on input "search" at bounding box center [216, 47] width 141 height 17
paste input "ENF0011602-02"
type input "ENF0011602-02"
click at [56, 24] on div "Accounts" at bounding box center [63, 16] width 104 height 18
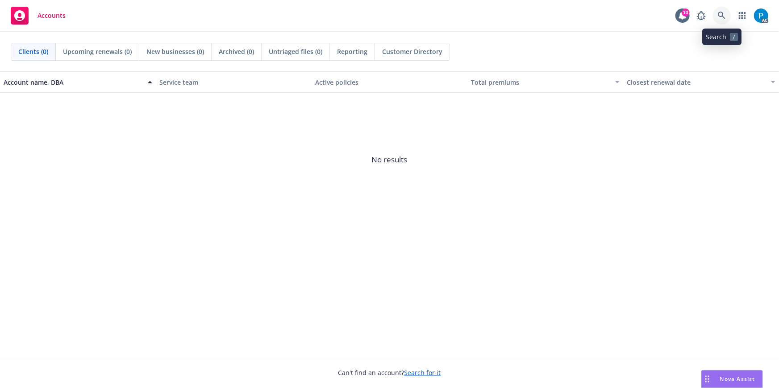
click at [723, 13] on icon at bounding box center [722, 16] width 8 height 8
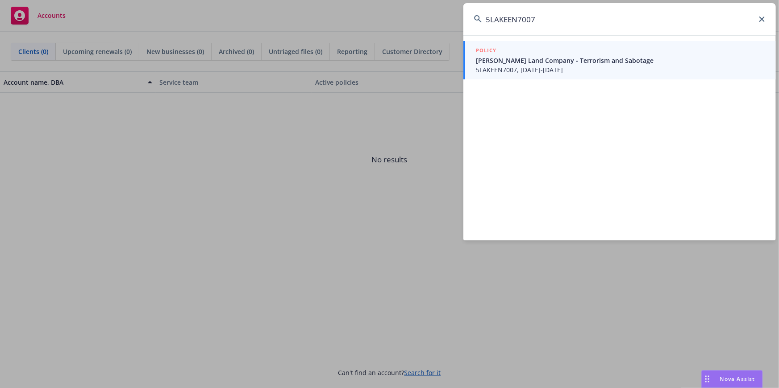
type input "5LAKEEN7007"
click at [558, 65] on span "5LAKEEN7007, 06/25/2025-06/25/2026" at bounding box center [620, 69] width 289 height 9
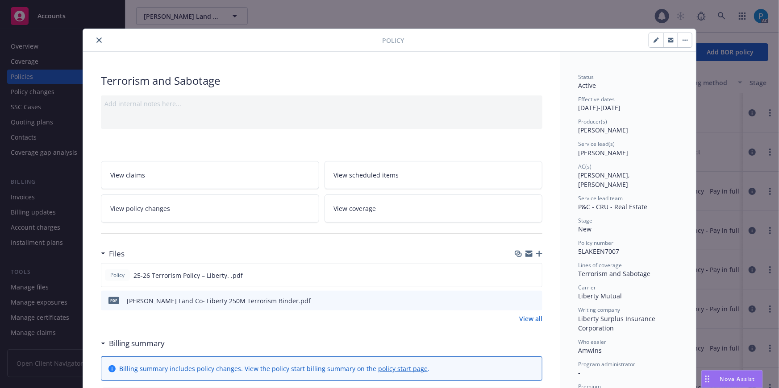
click at [98, 40] on icon "close" at bounding box center [98, 39] width 5 height 5
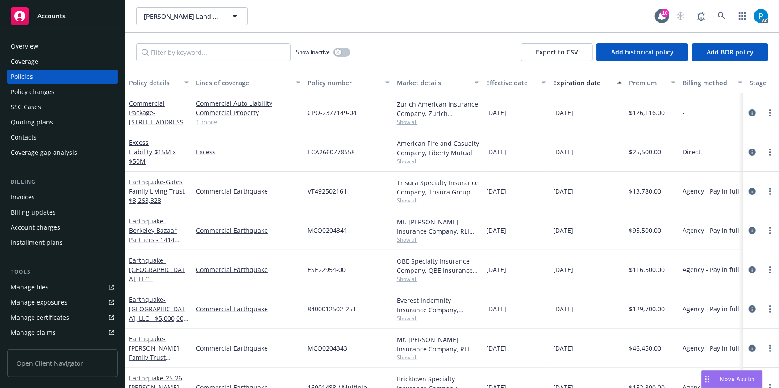
click at [26, 196] on div "Invoices" at bounding box center [23, 197] width 24 height 14
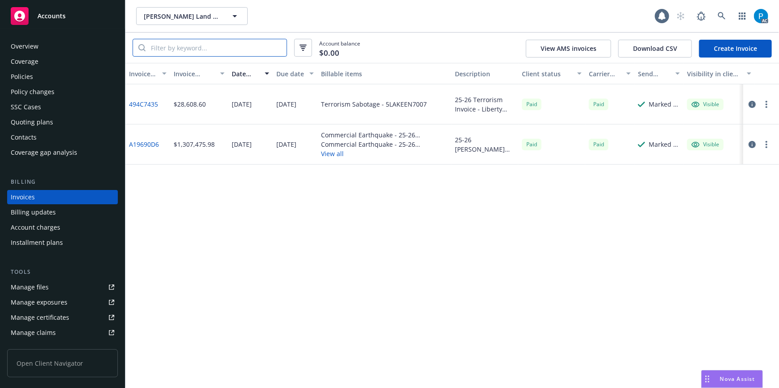
click at [200, 49] on input "search" at bounding box center [216, 47] width 141 height 17
paste input "5LAKEEN7007"
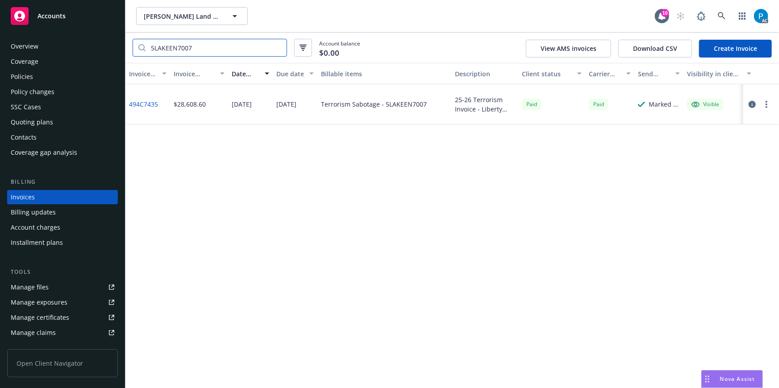
type input "5LAKEEN7007"
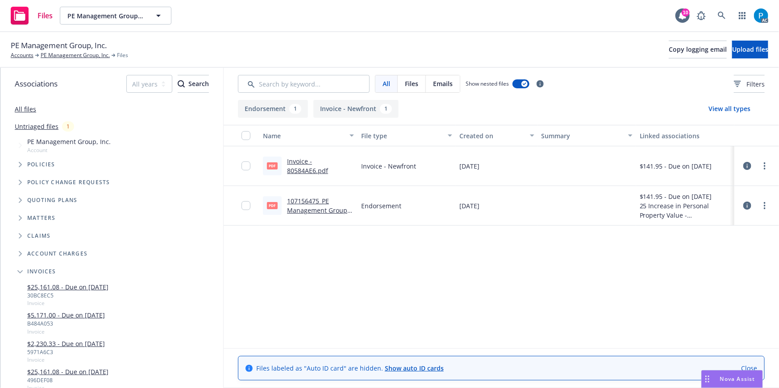
click at [311, 208] on link "107156475_PE Management Group Inc - [PERSON_NAME] Endt #1.pdf" at bounding box center [319, 215] width 65 height 37
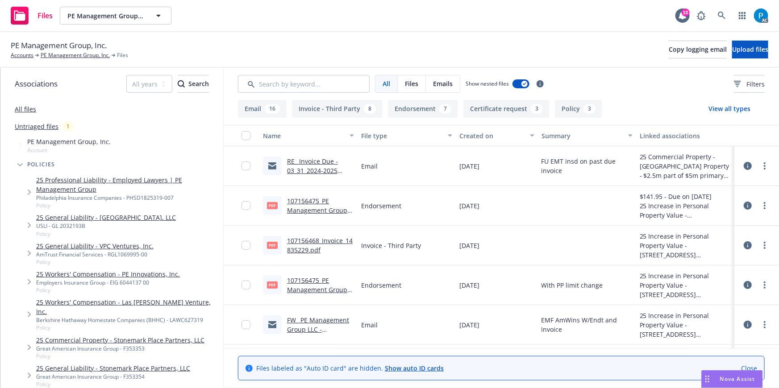
click at [321, 241] on link "107156468_Invoice_14835229.pdf" at bounding box center [320, 246] width 66 height 18
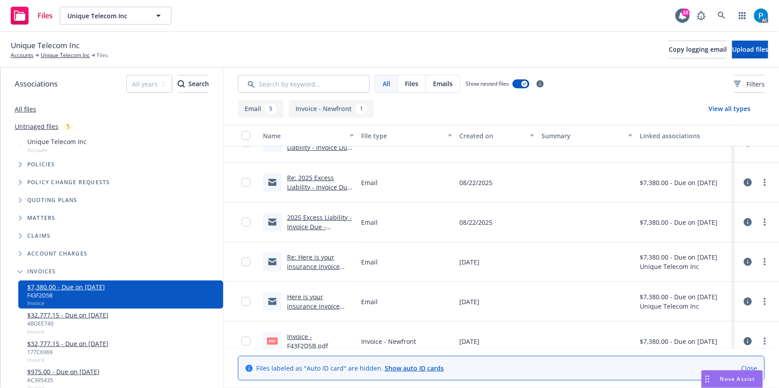
scroll to position [36, 0]
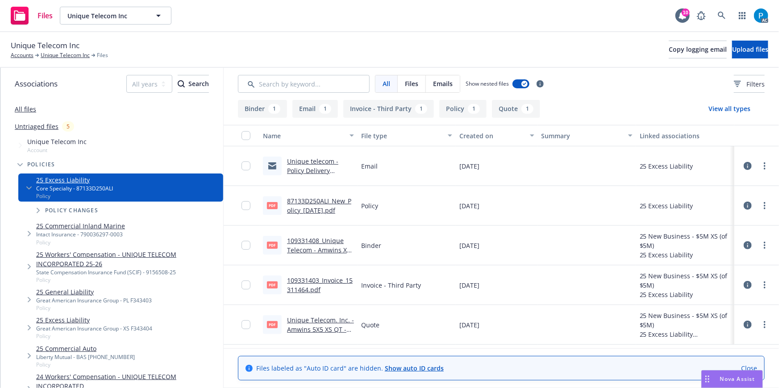
click at [317, 281] on link "109331403_Invoice_15311464.pdf" at bounding box center [320, 285] width 66 height 18
